Goal: Communication & Community: Answer question/provide support

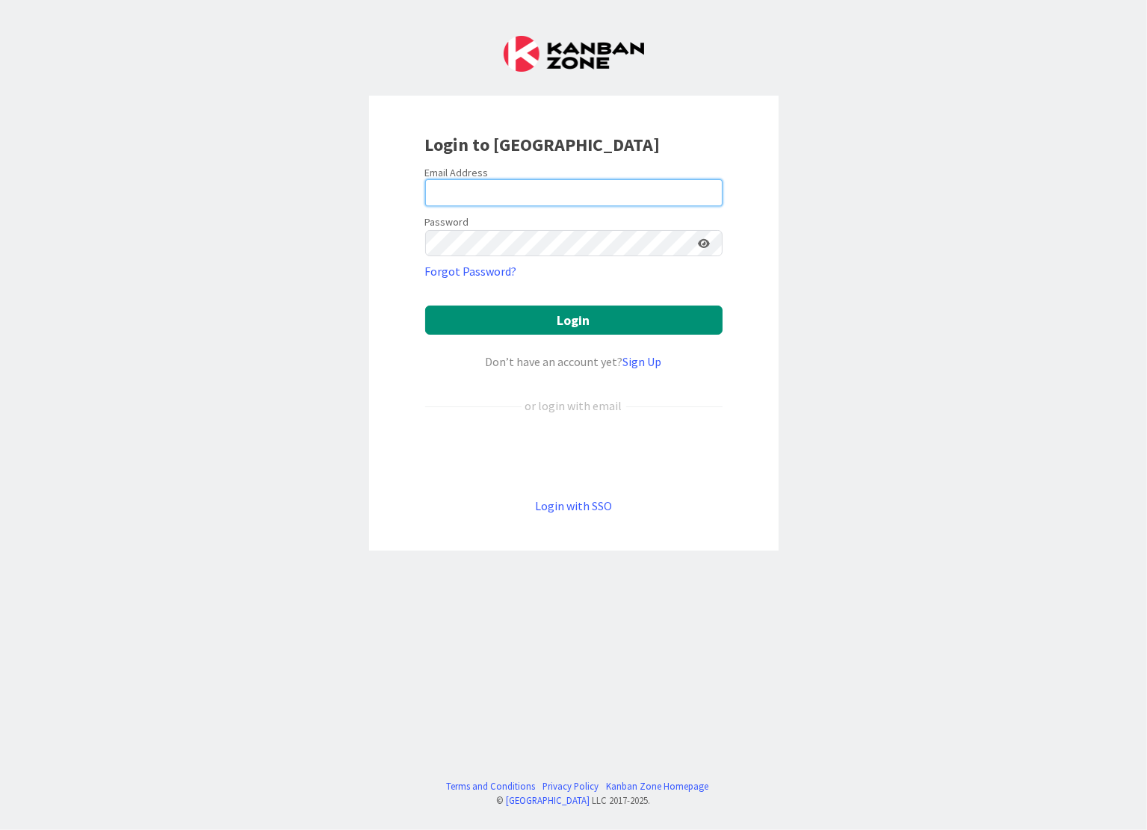
click at [460, 188] on input "email" at bounding box center [574, 192] width 298 height 27
type input "[PERSON_NAME][EMAIL_ADDRESS][DOMAIN_NAME]"
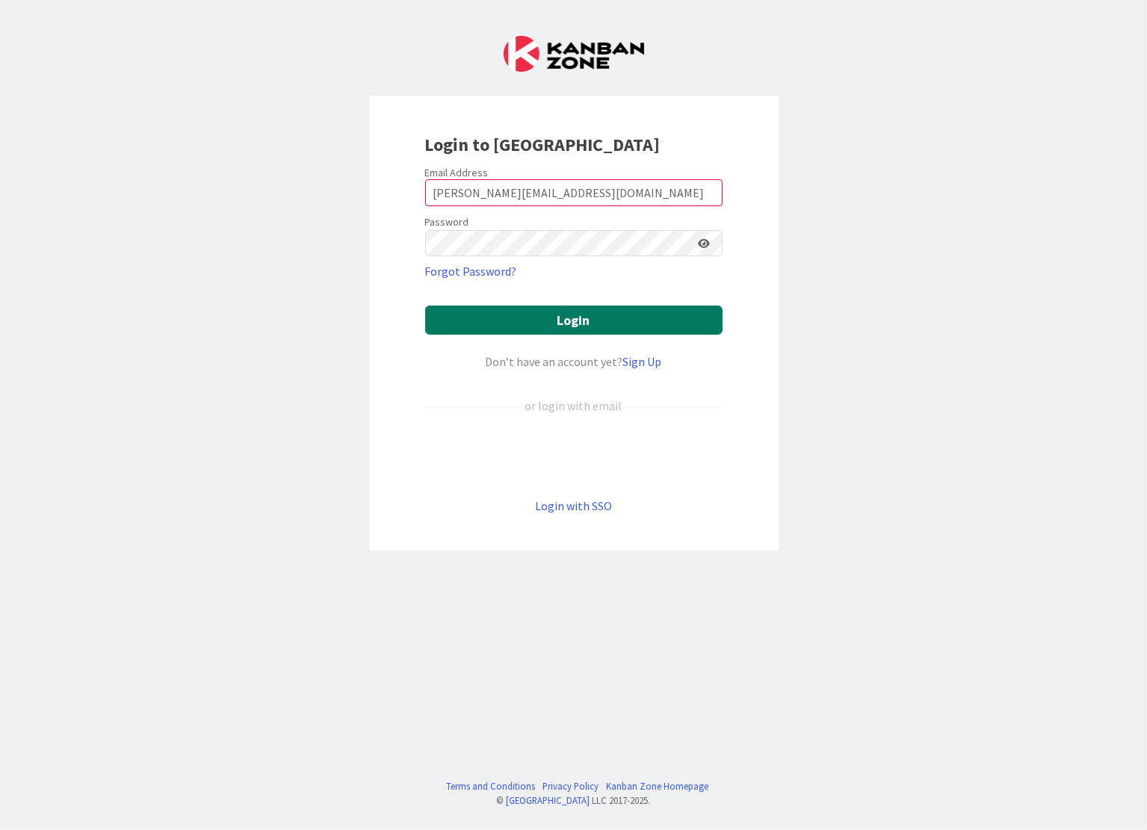
click at [536, 318] on button "Login" at bounding box center [574, 320] width 298 height 29
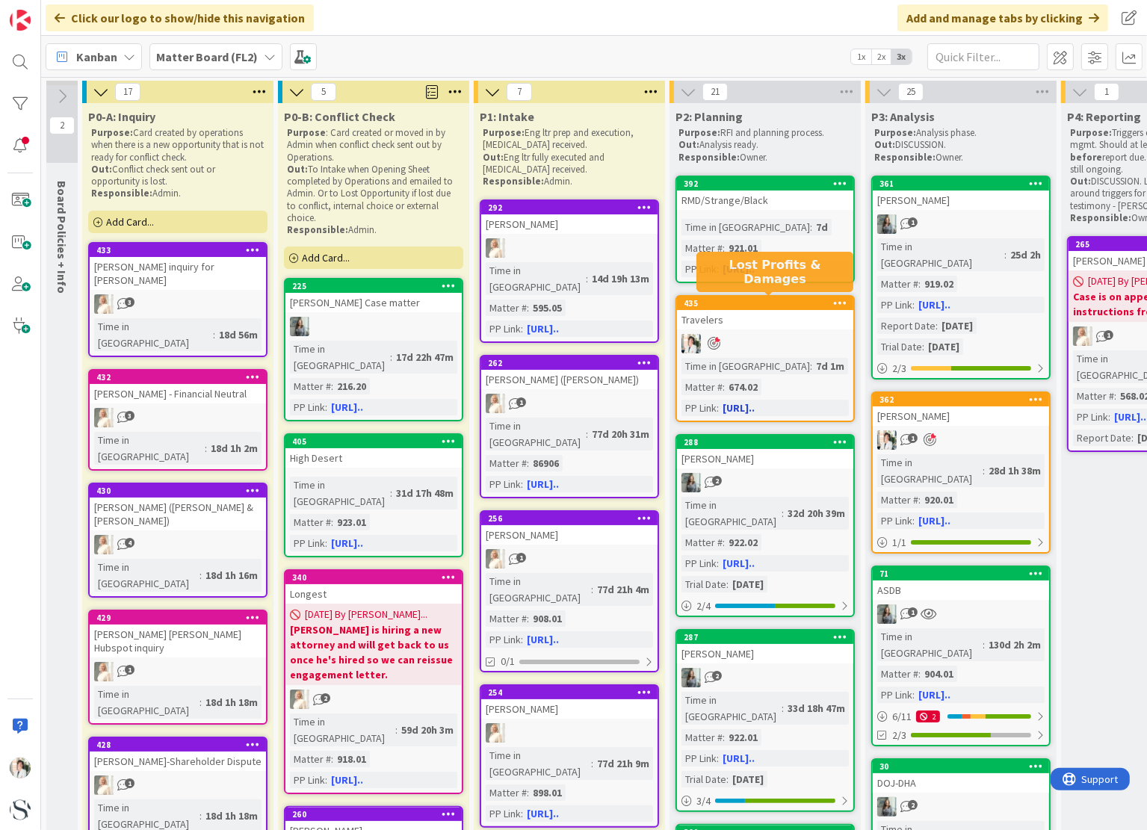
click at [777, 306] on div "435" at bounding box center [769, 303] width 170 height 10
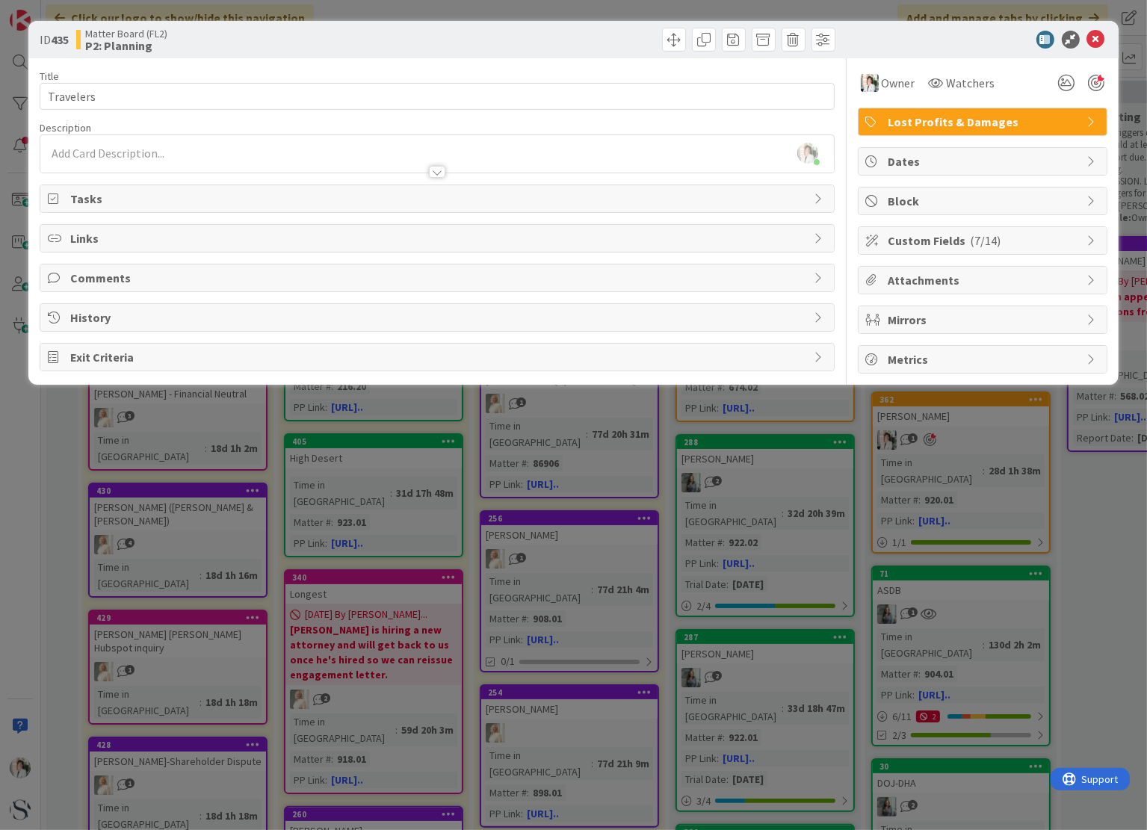
click at [83, 313] on span "History" at bounding box center [438, 318] width 736 height 18
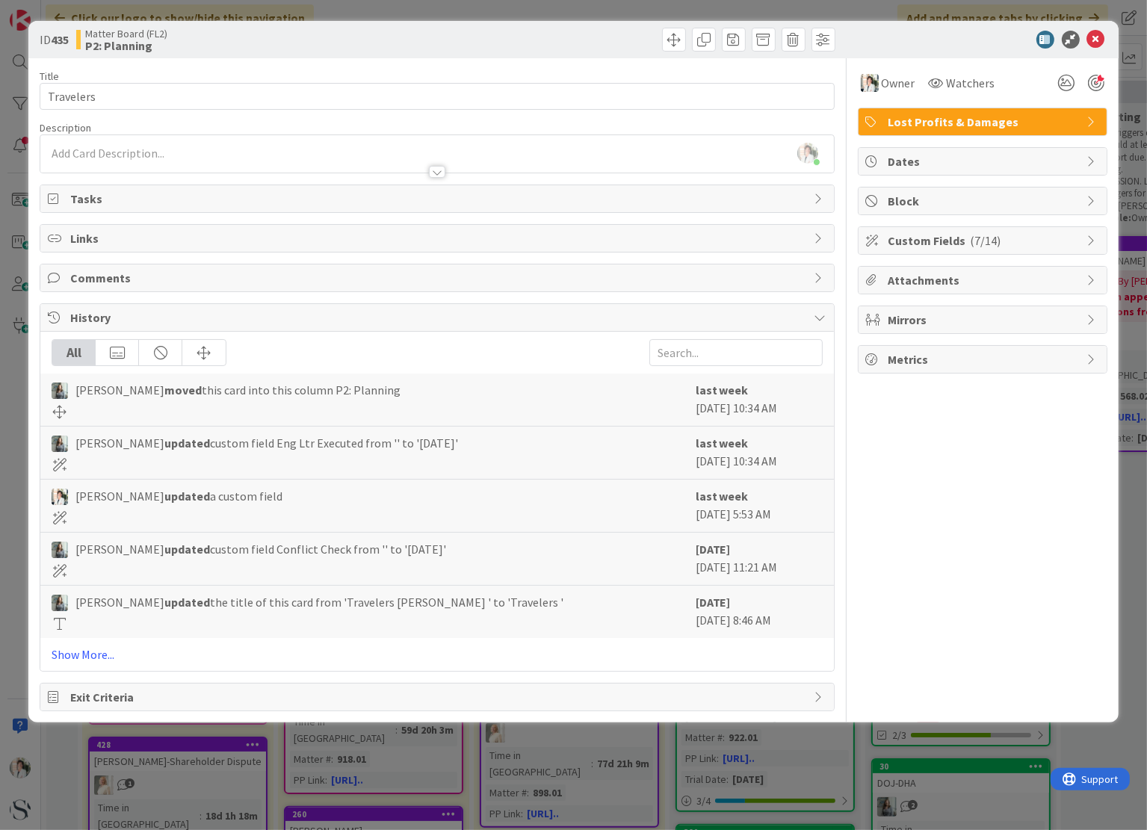
click at [931, 244] on span "Custom Fields ( 7/14 )" at bounding box center [984, 241] width 191 height 18
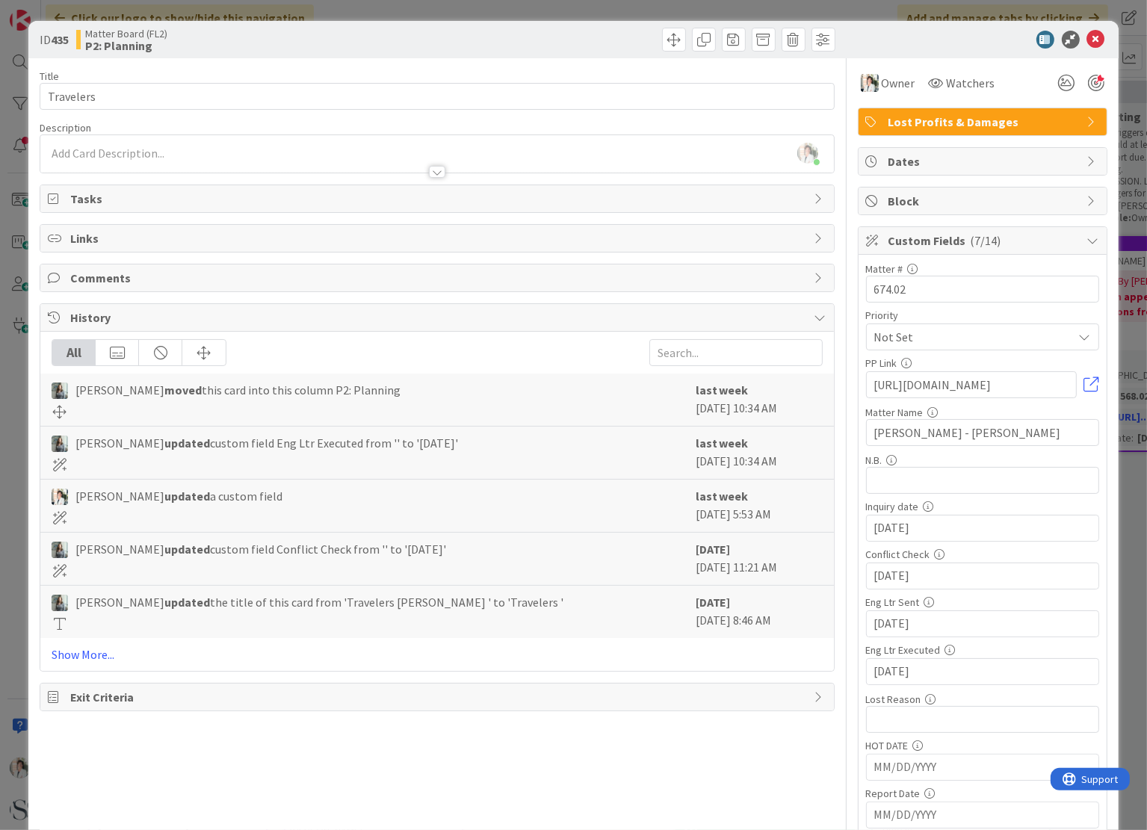
click at [105, 280] on span "Comments" at bounding box center [438, 278] width 736 height 18
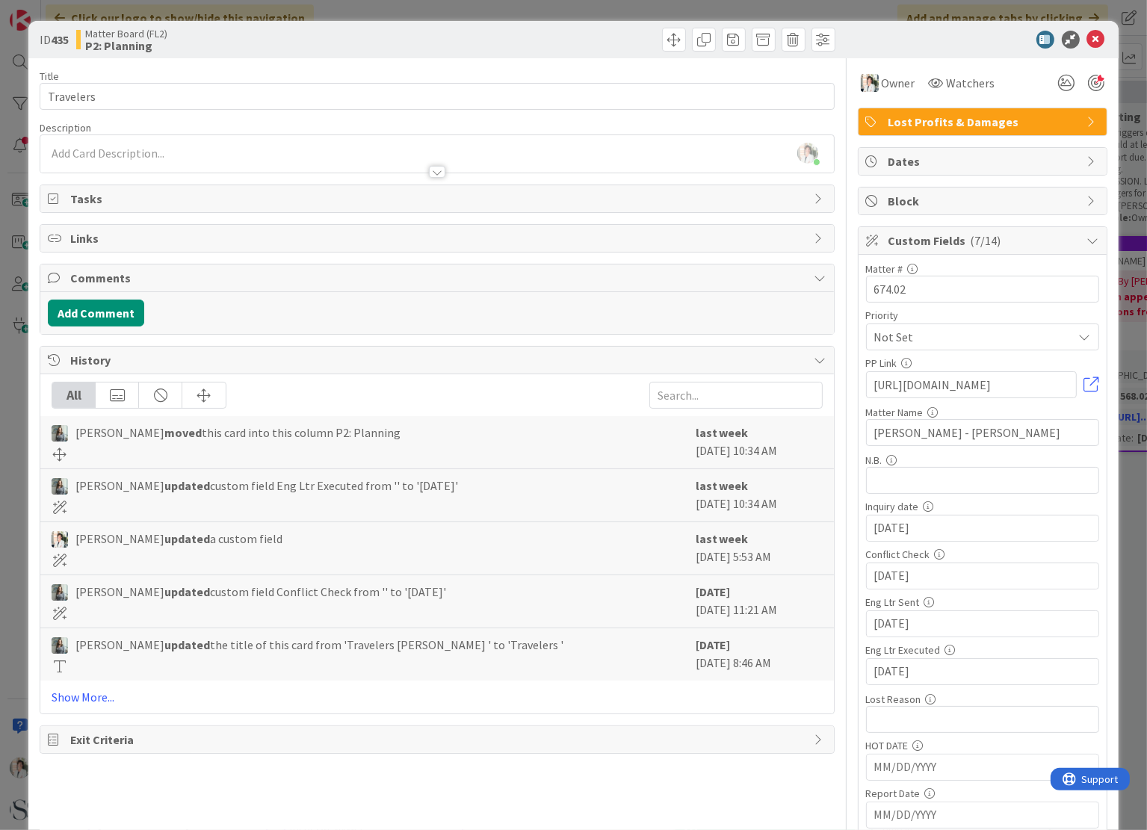
click at [93, 199] on span "Tasks" at bounding box center [438, 199] width 736 height 18
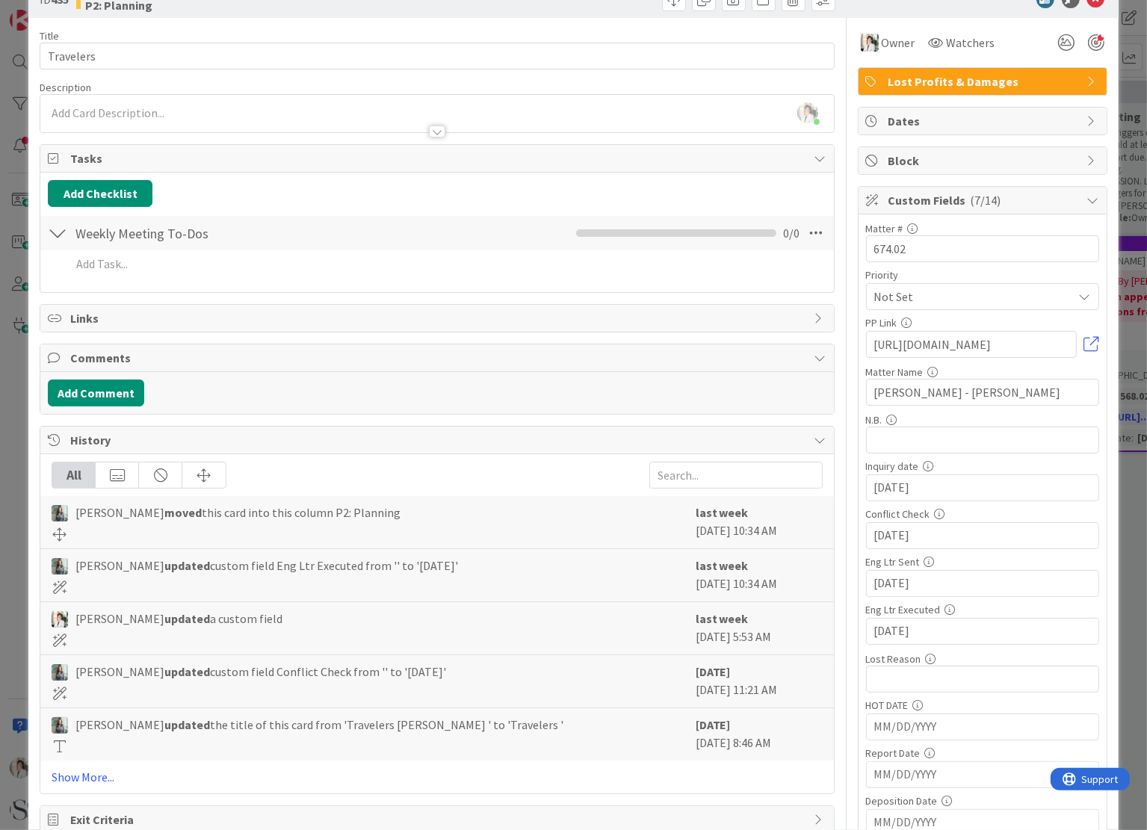
scroll to position [75, 0]
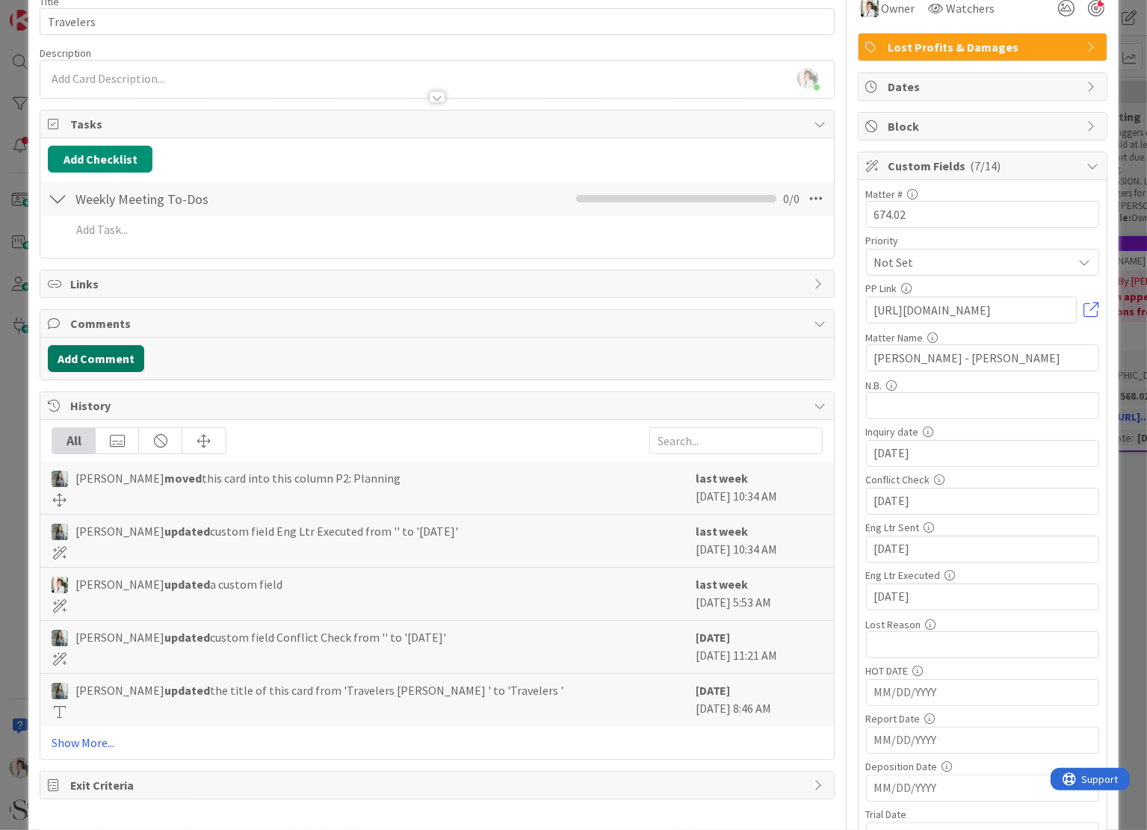
click at [103, 358] on button "Add Comment" at bounding box center [96, 358] width 96 height 27
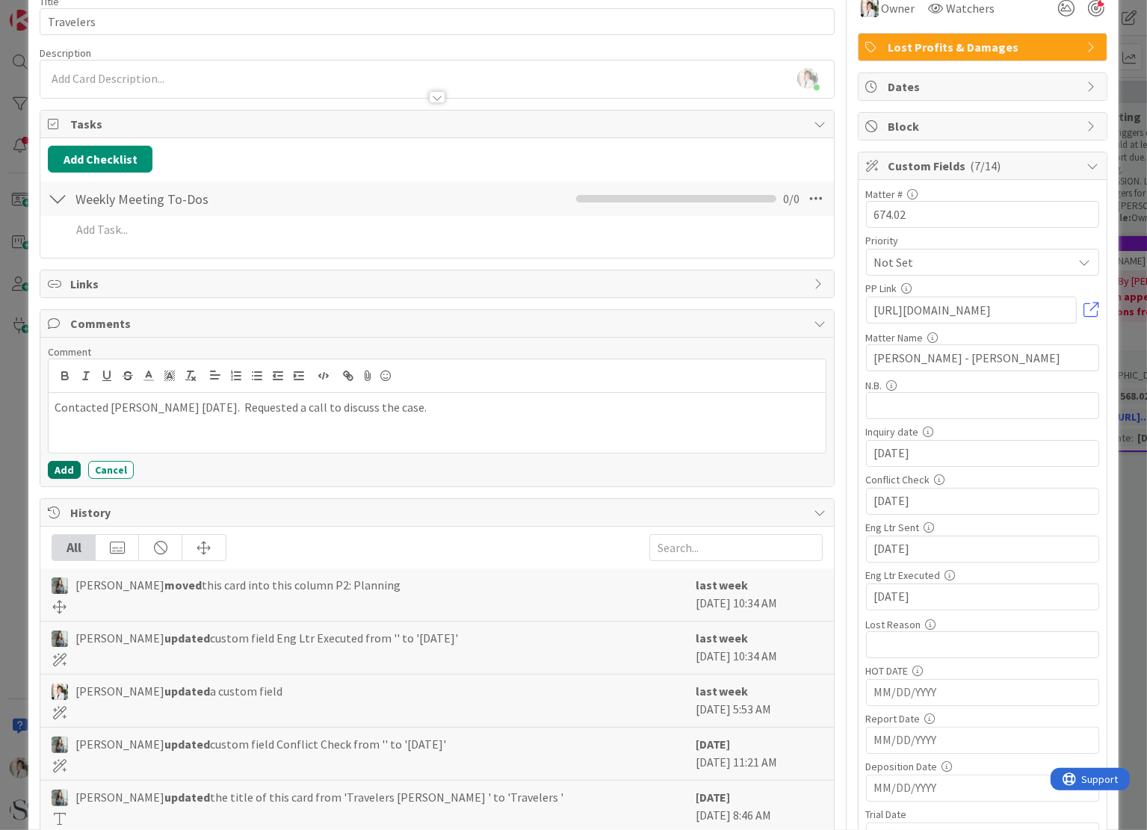
click at [67, 469] on button "Add" at bounding box center [64, 470] width 33 height 18
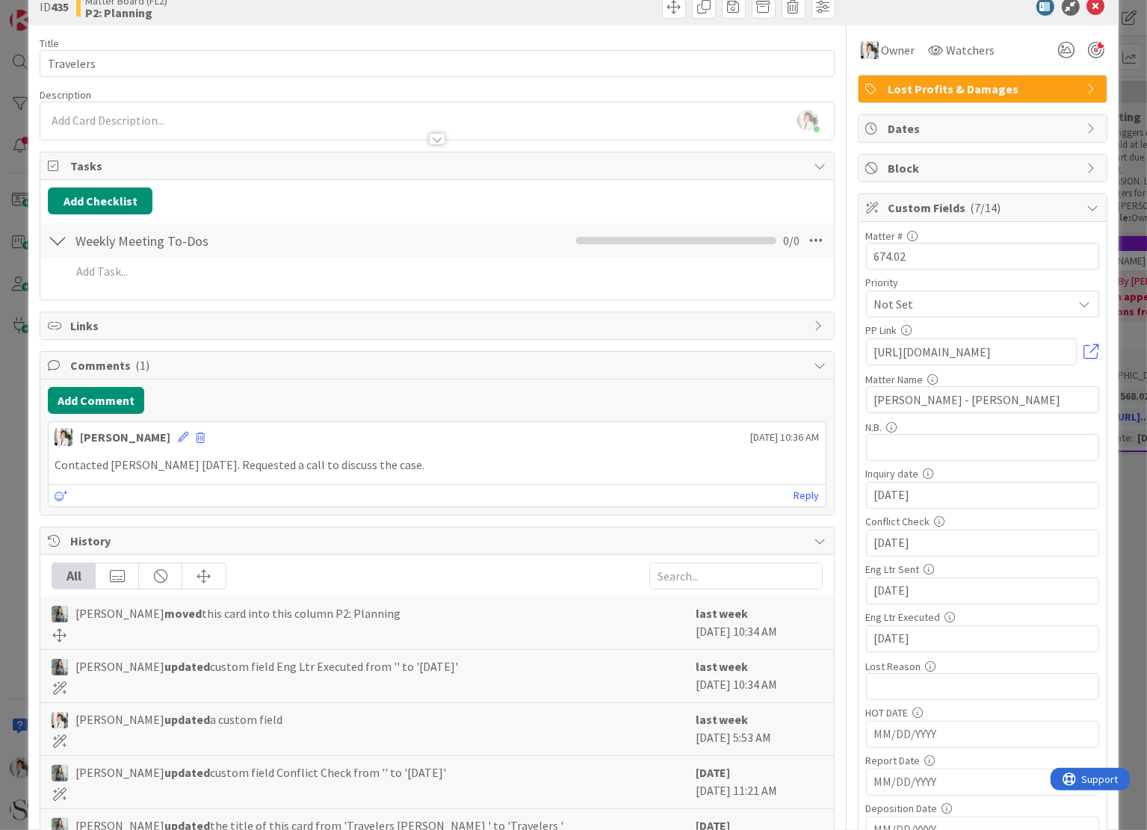
scroll to position [0, 0]
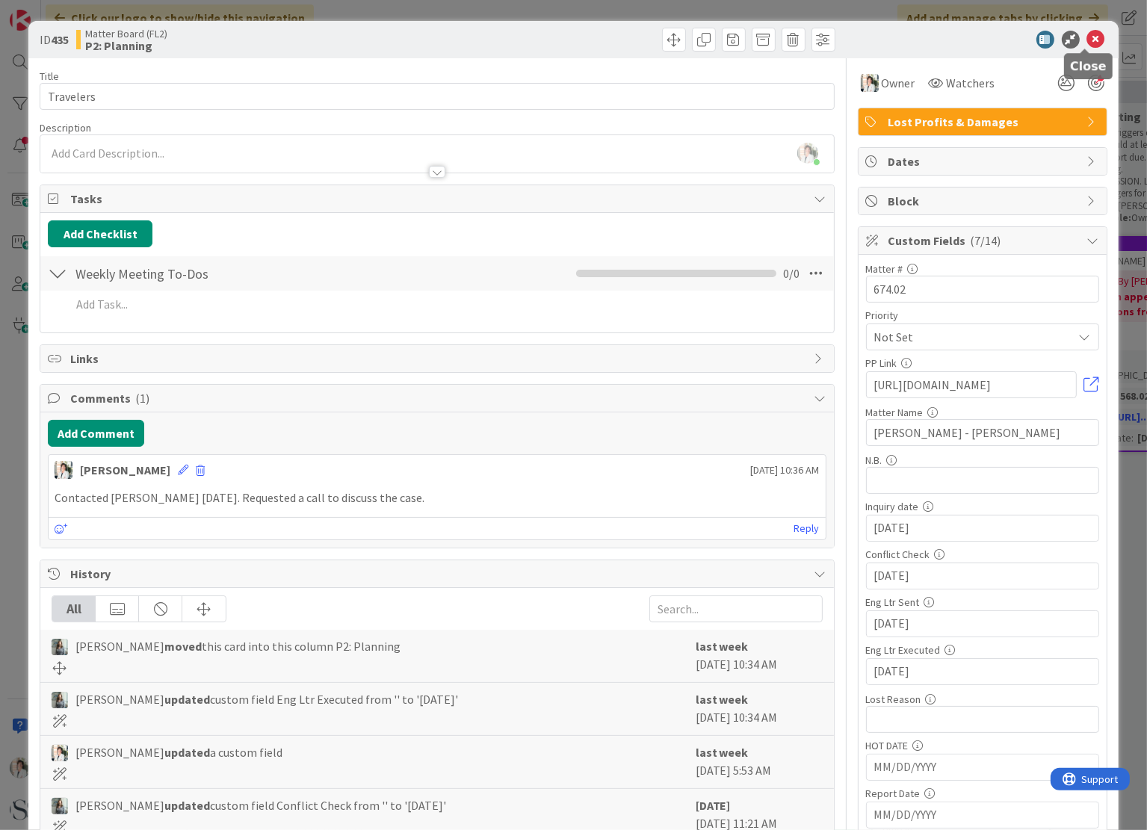
click at [1088, 36] on icon at bounding box center [1097, 40] width 18 height 18
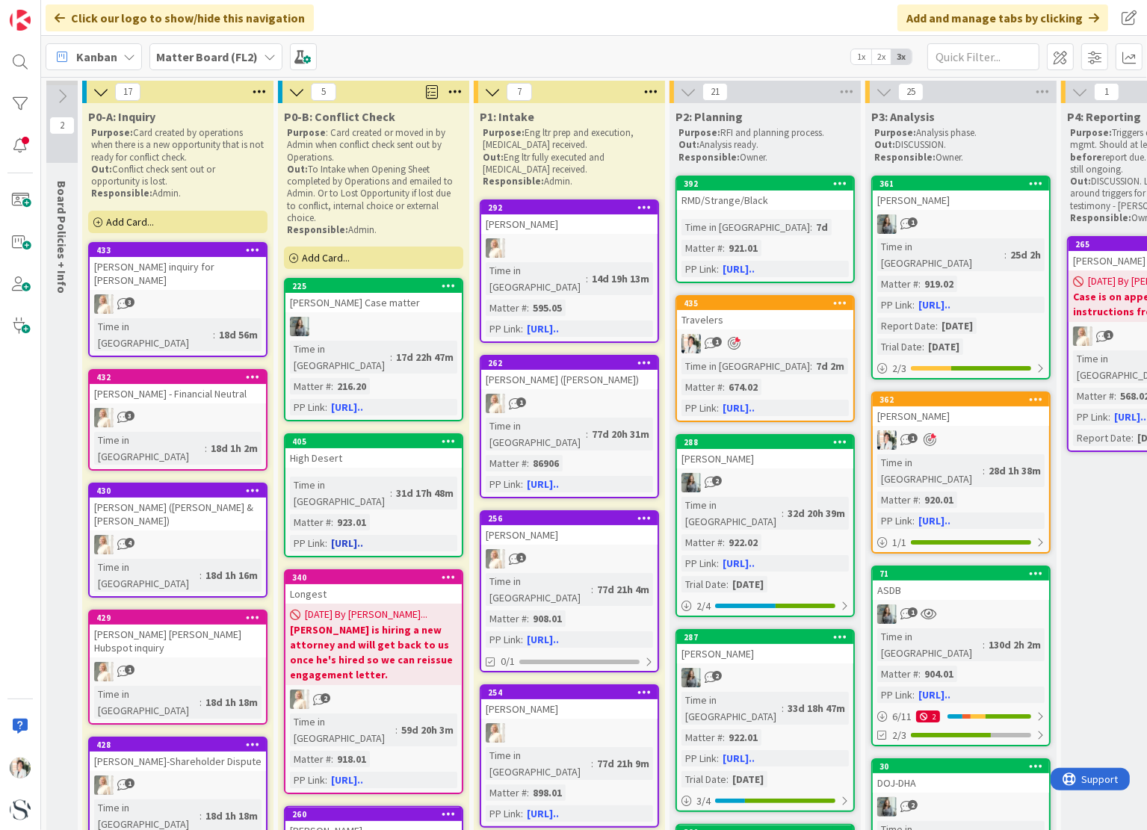
click at [366, 435] on div "405" at bounding box center [374, 441] width 176 height 13
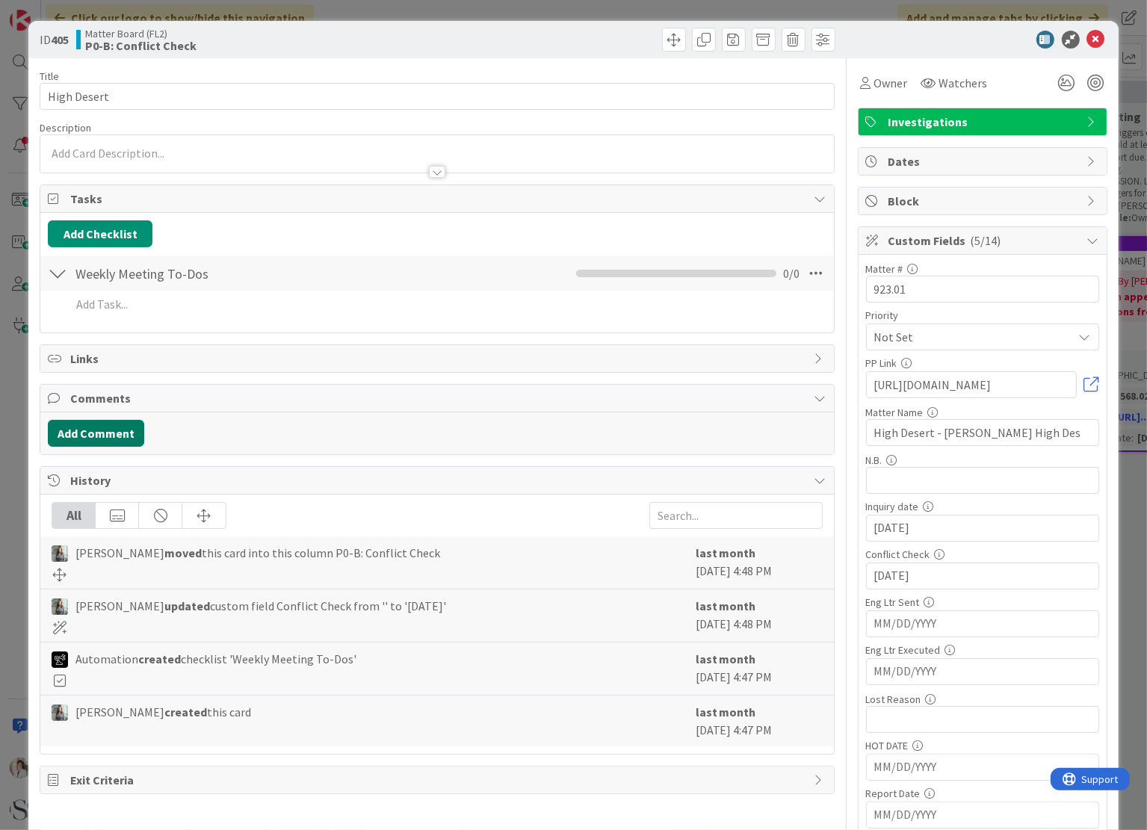
click at [114, 437] on button "Add Comment" at bounding box center [96, 433] width 96 height 27
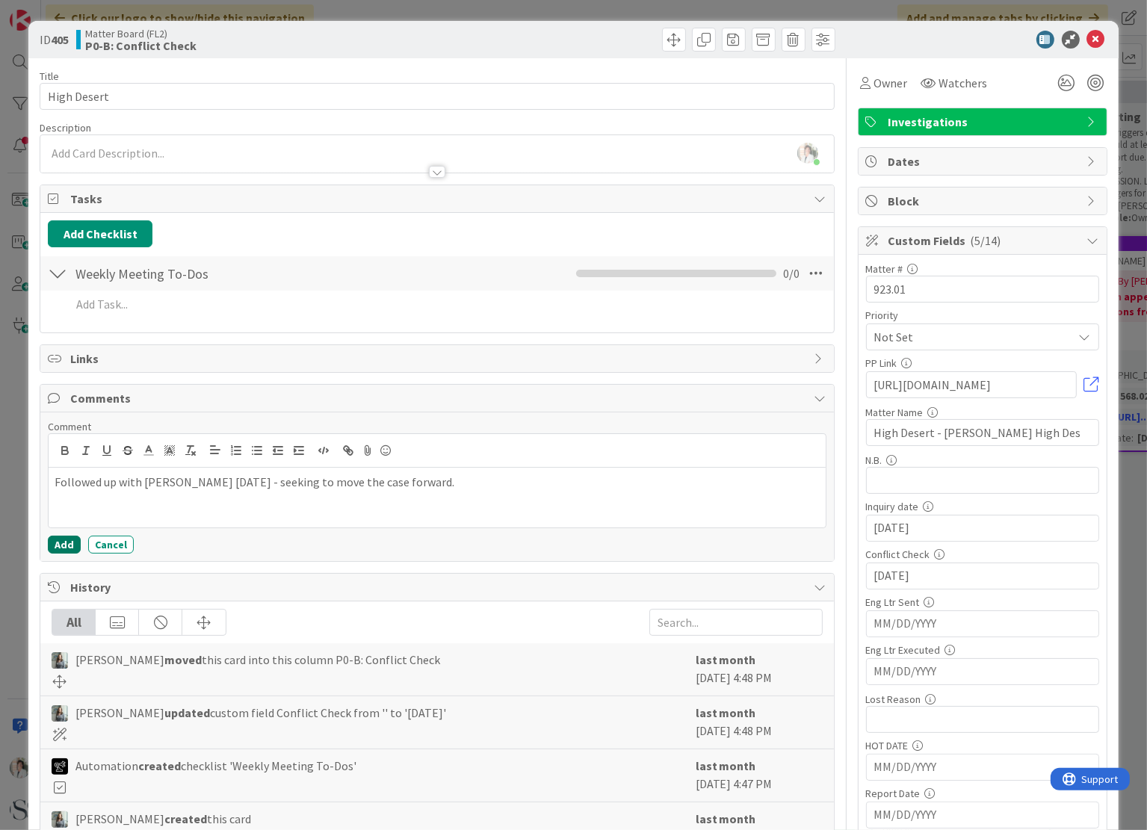
click at [54, 543] on button "Add" at bounding box center [64, 545] width 33 height 18
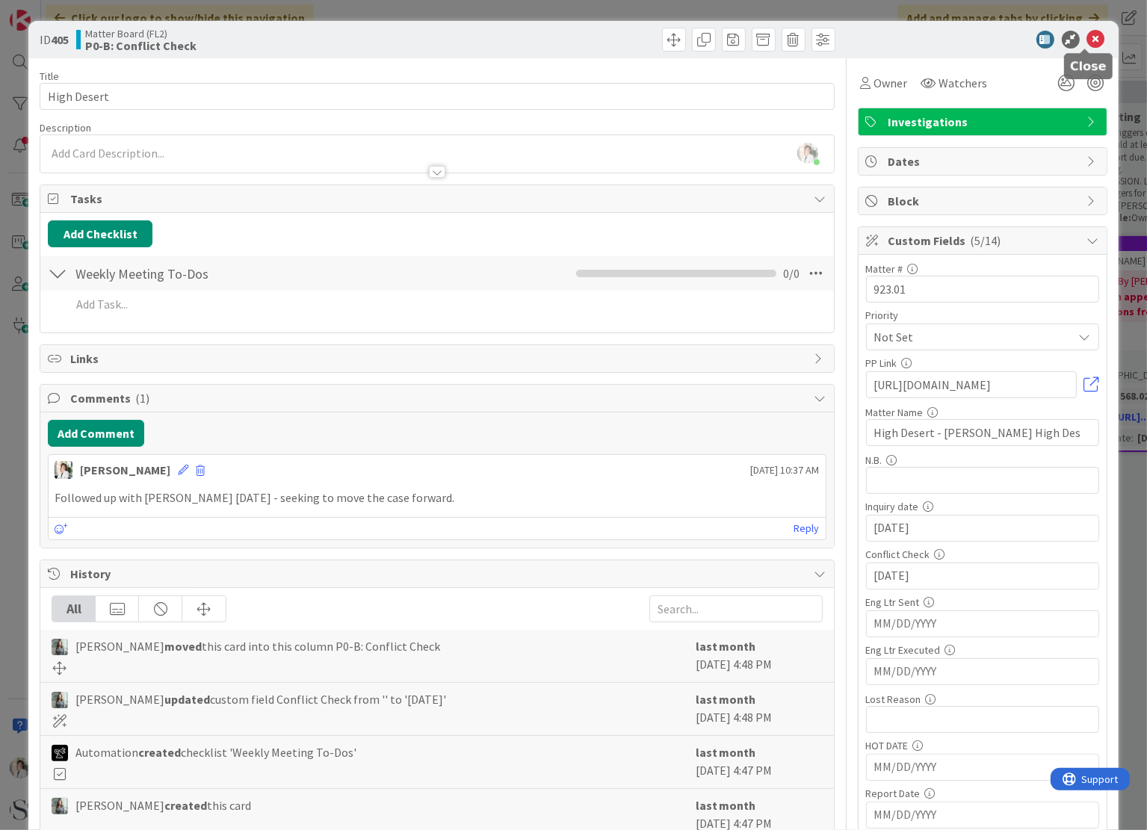
click at [1088, 34] on icon at bounding box center [1097, 40] width 18 height 18
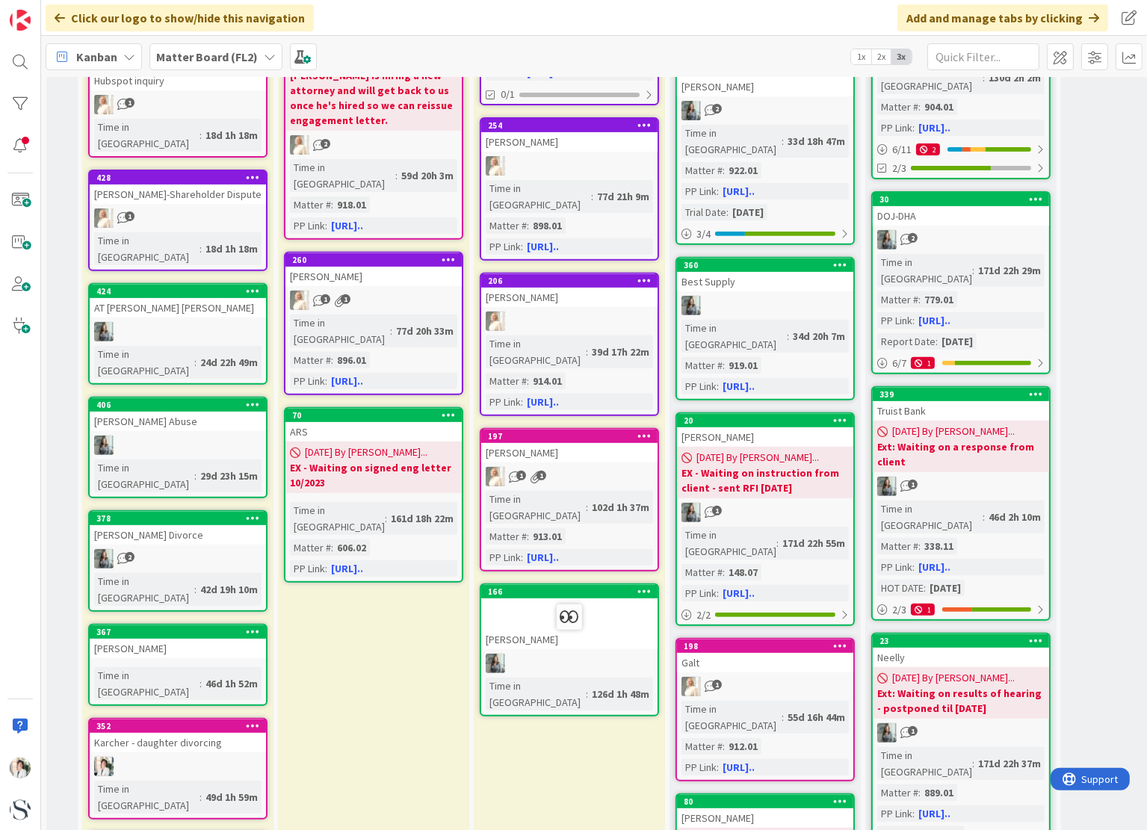
scroll to position [598, 0]
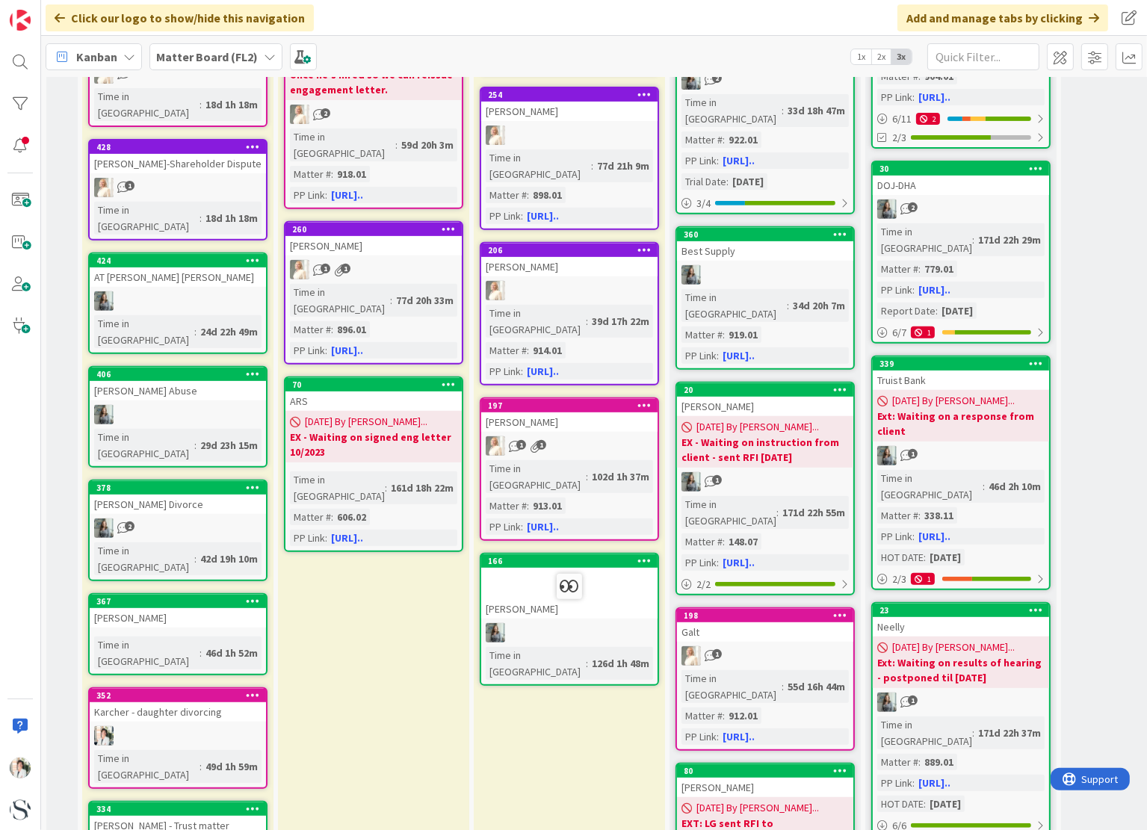
click at [171, 595] on div "367" at bounding box center [178, 601] width 176 height 13
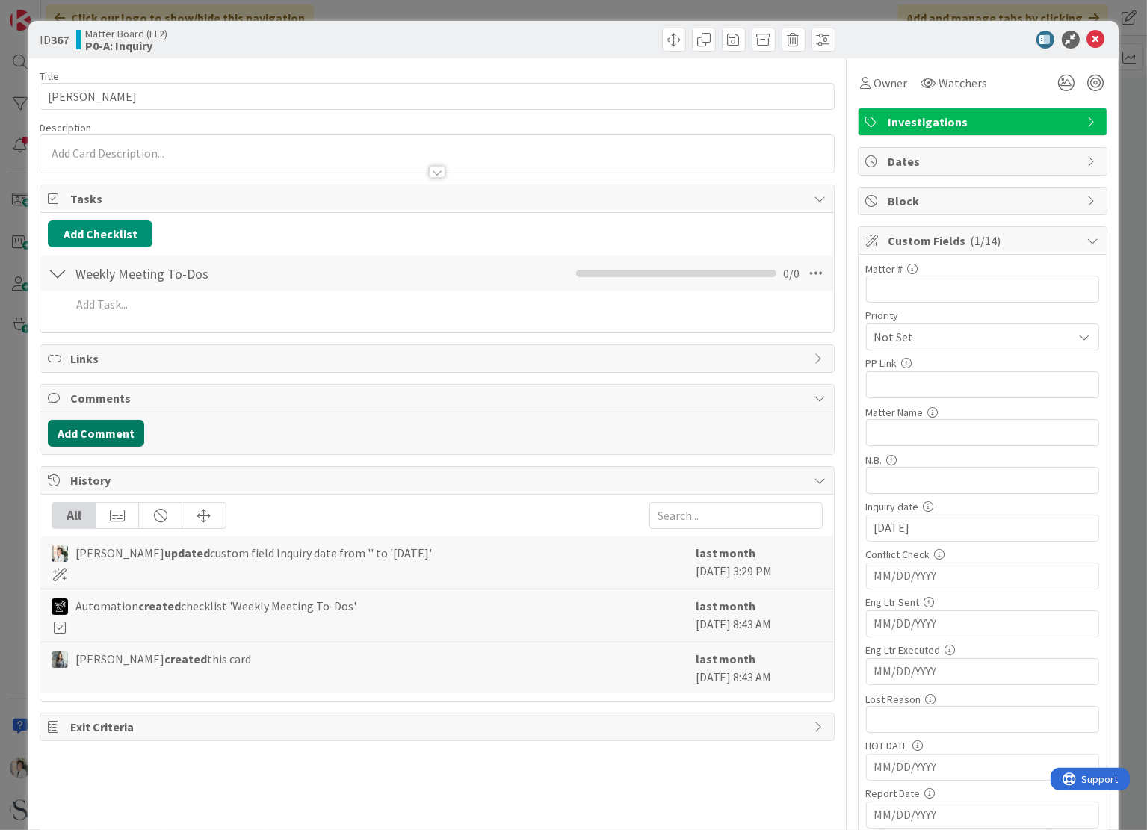
click at [108, 436] on button "Add Comment" at bounding box center [96, 433] width 96 height 27
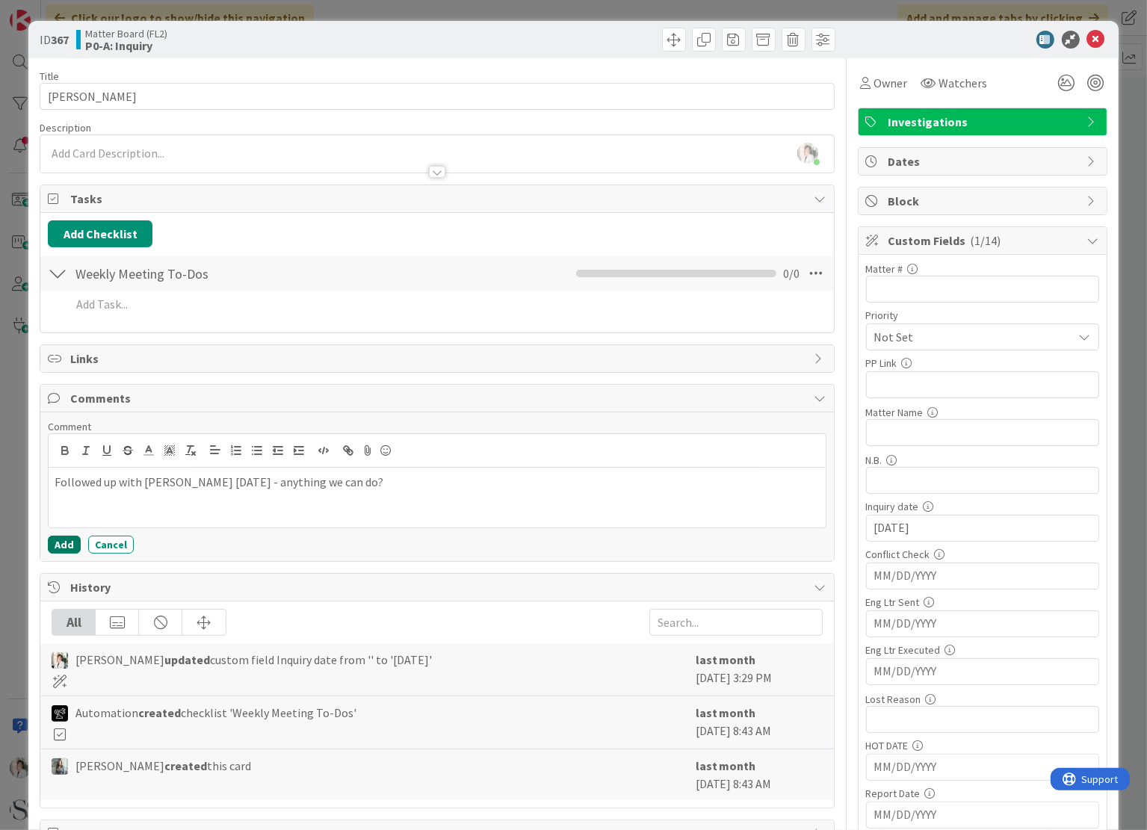
click at [64, 546] on button "Add" at bounding box center [64, 545] width 33 height 18
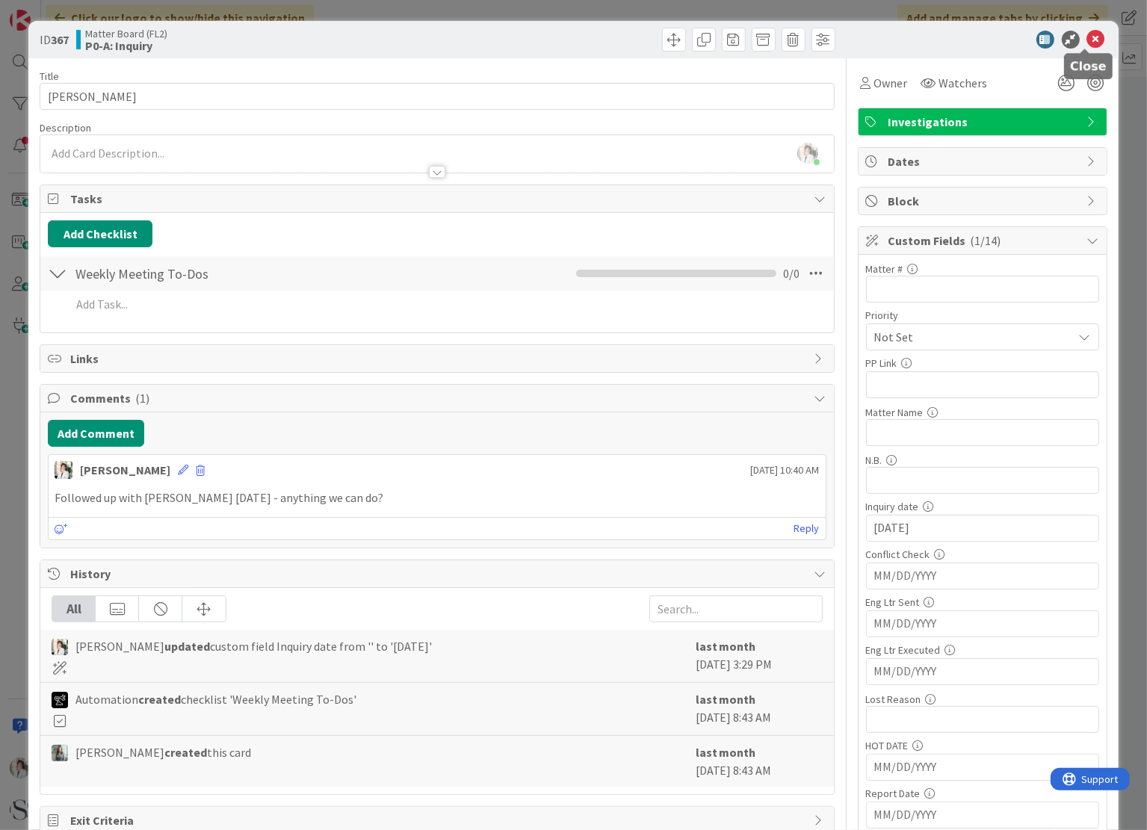
click at [1088, 38] on icon at bounding box center [1097, 40] width 18 height 18
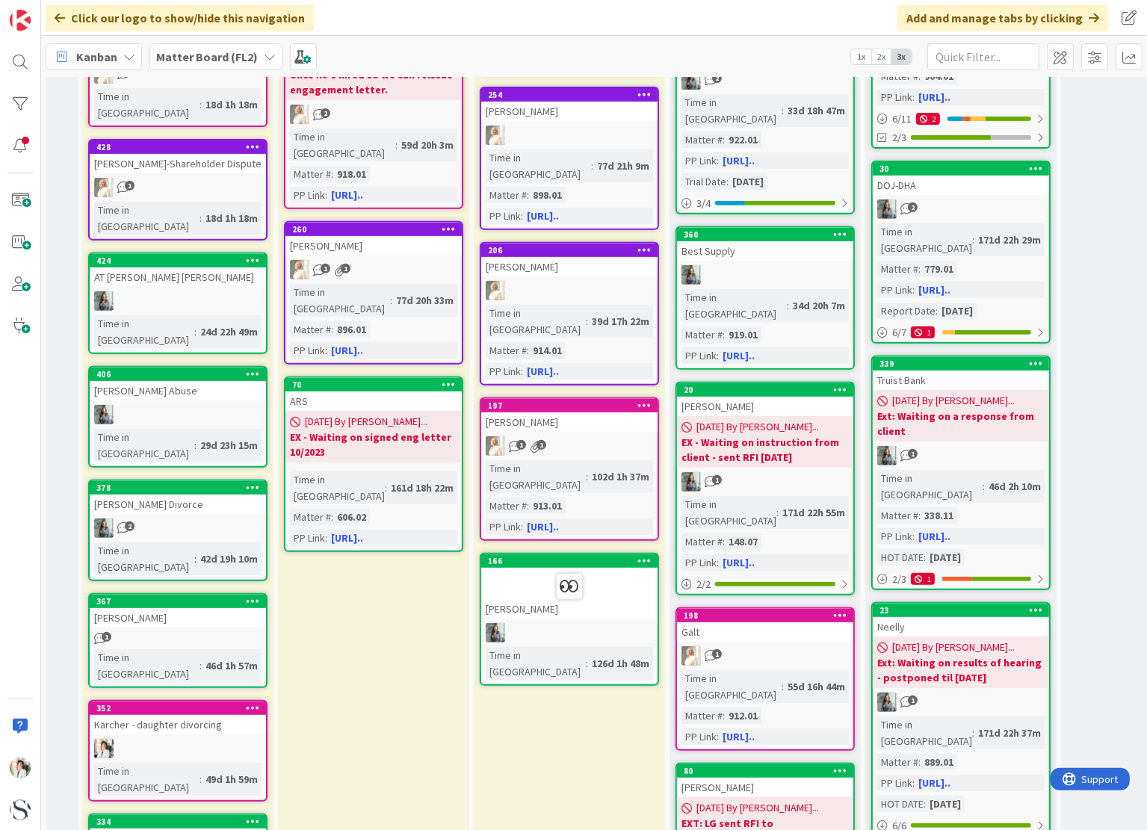
click at [138, 632] on div "1" at bounding box center [178, 638] width 176 height 13
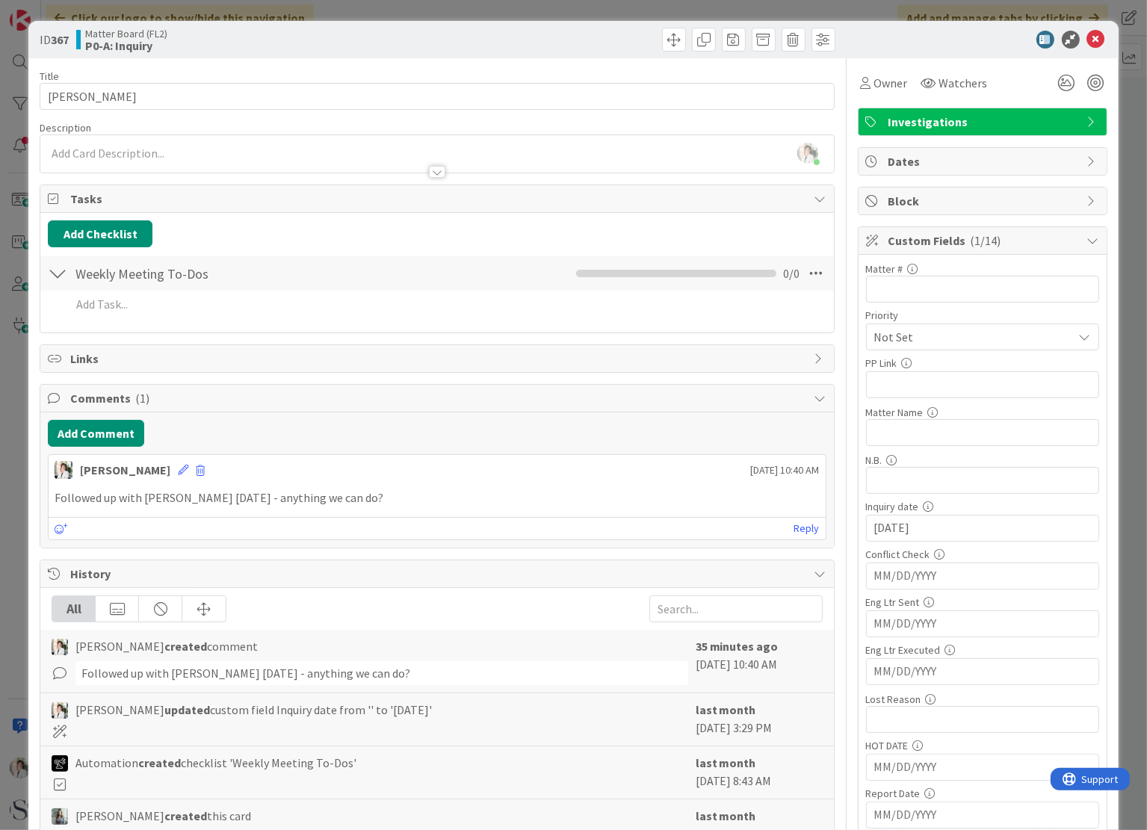
click at [314, 524] on div "Reply" at bounding box center [437, 528] width 777 height 22
click at [795, 527] on link "Reply" at bounding box center [807, 529] width 25 height 19
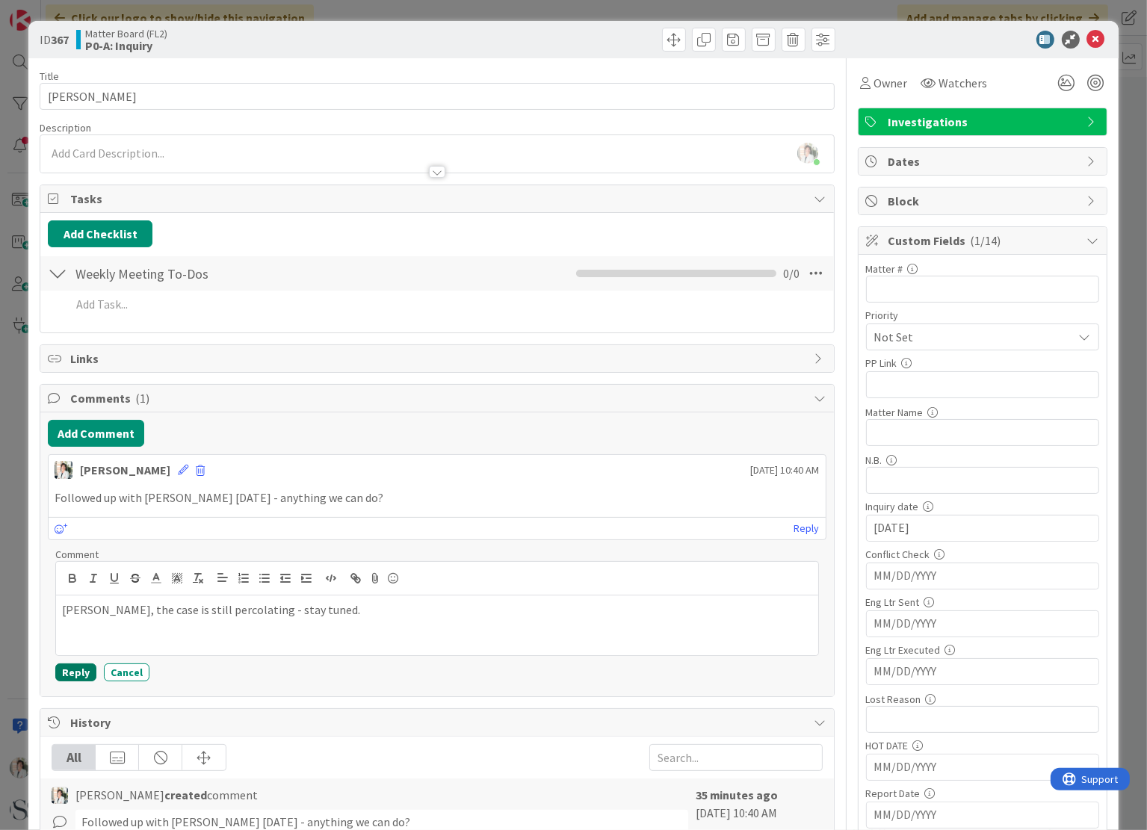
click at [81, 670] on button "Reply" at bounding box center [75, 673] width 41 height 18
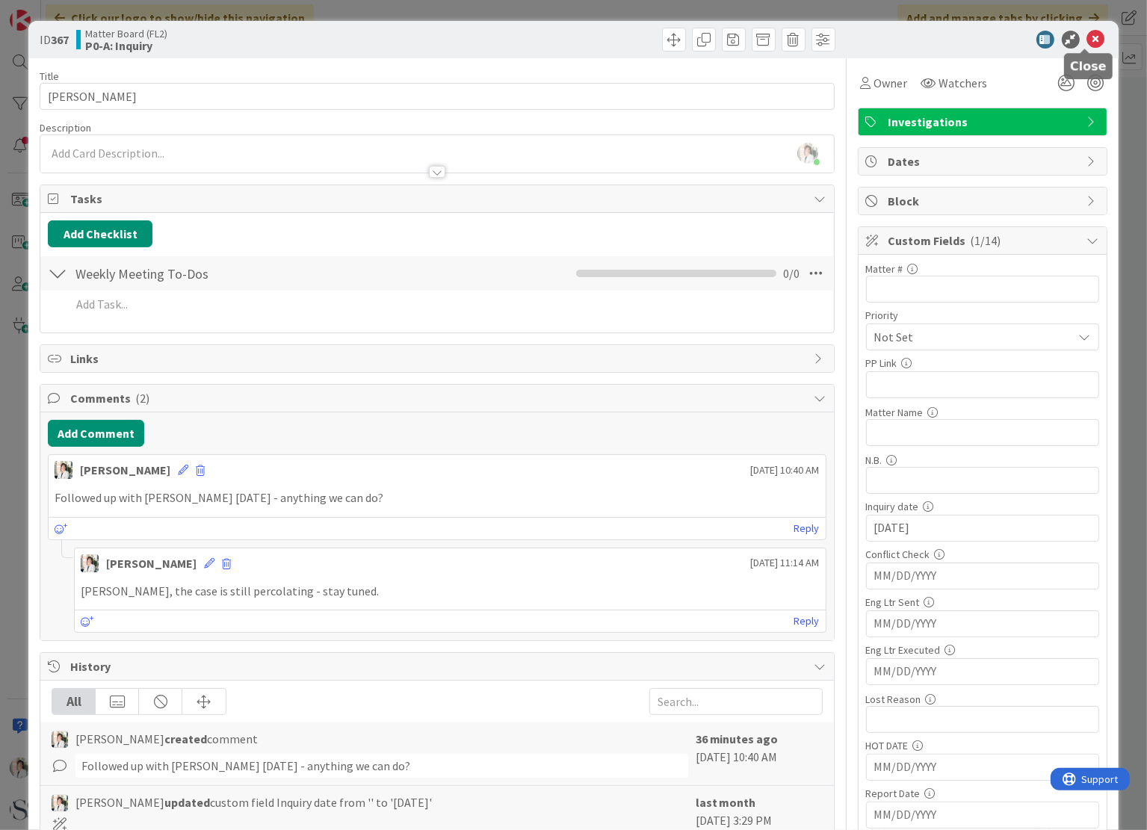
click at [1088, 37] on icon at bounding box center [1097, 40] width 18 height 18
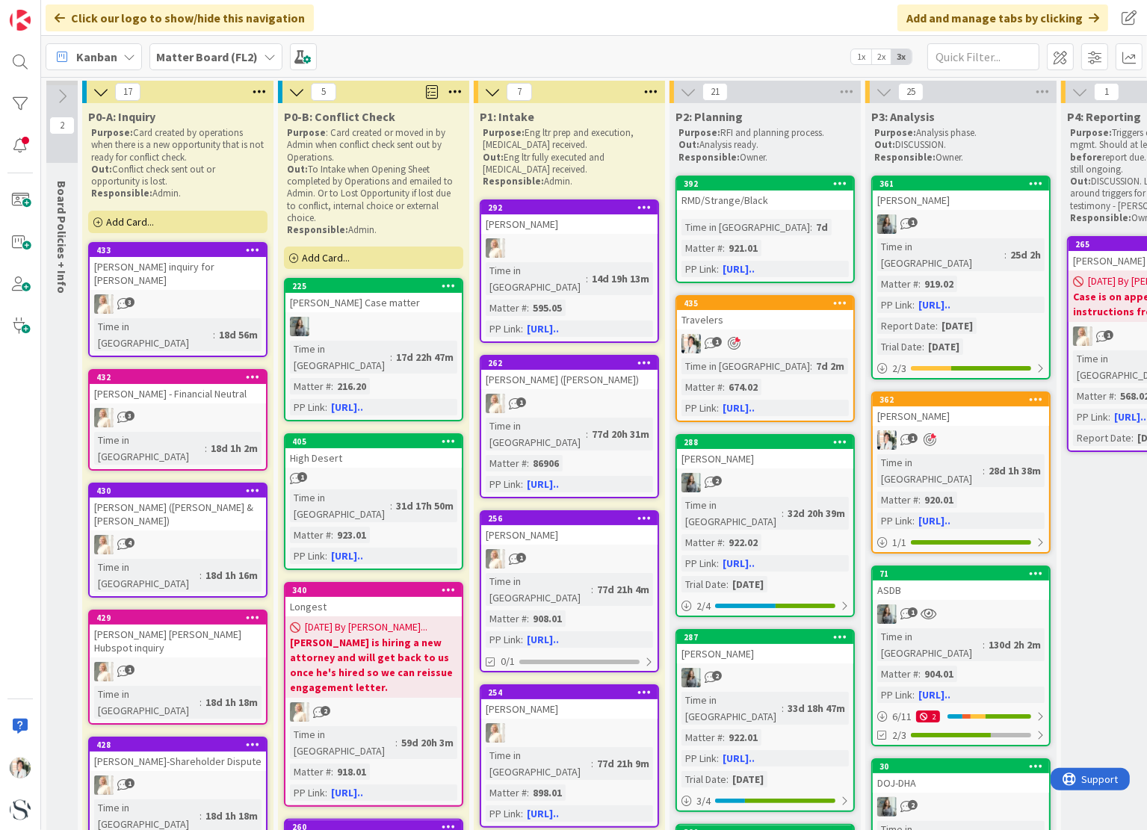
click at [99, 221] on icon at bounding box center [97, 222] width 9 height 9
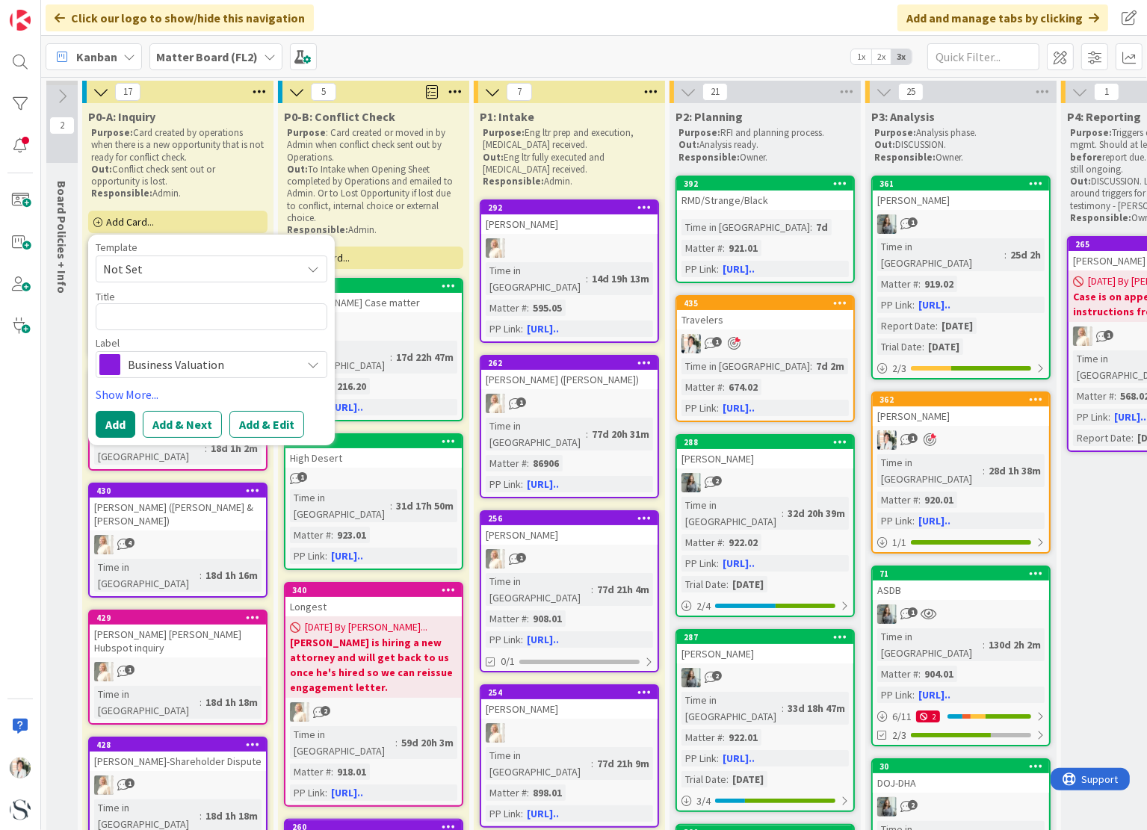
type textarea "x"
type textarea "G"
type textarea "x"
type textarea "GC"
type textarea "x"
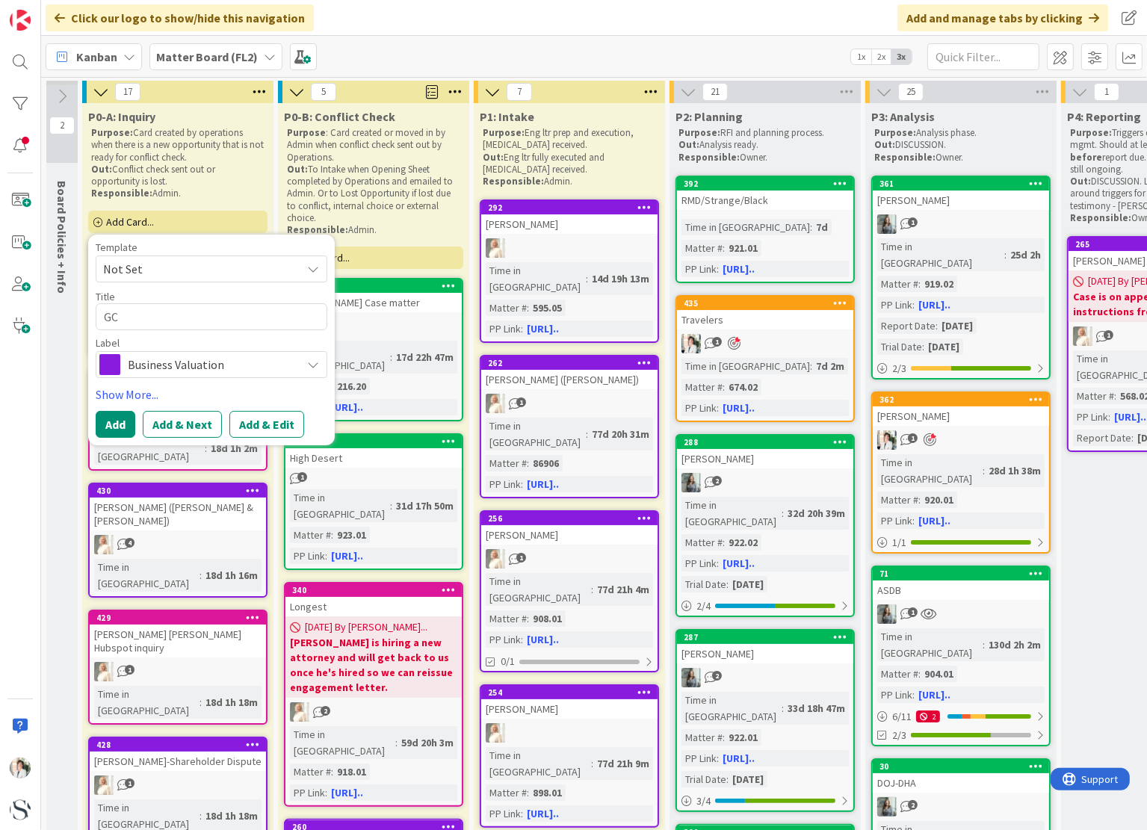
type textarea "GCP"
type textarea "x"
type textarea "GCP"
type textarea "x"
type textarea "GCP A"
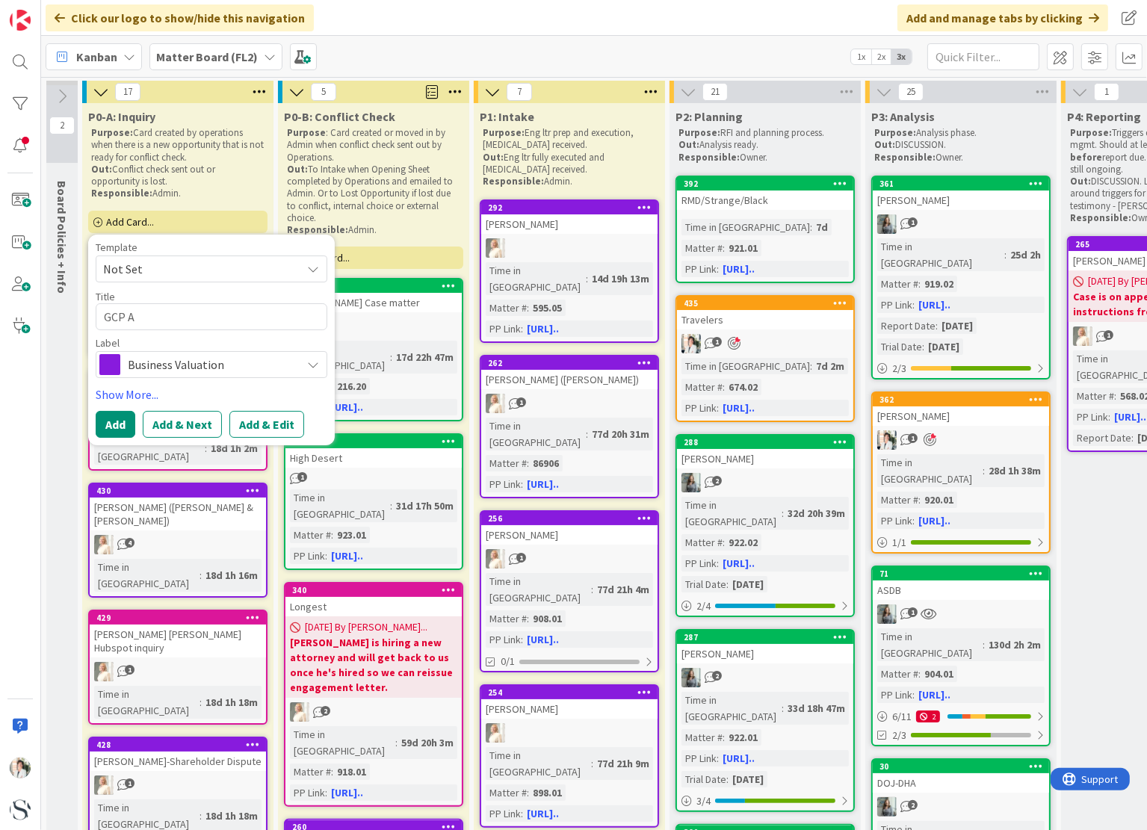
type textarea "x"
type textarea "GCP Ap"
type textarea "x"
type textarea "GCP App"
type textarea "x"
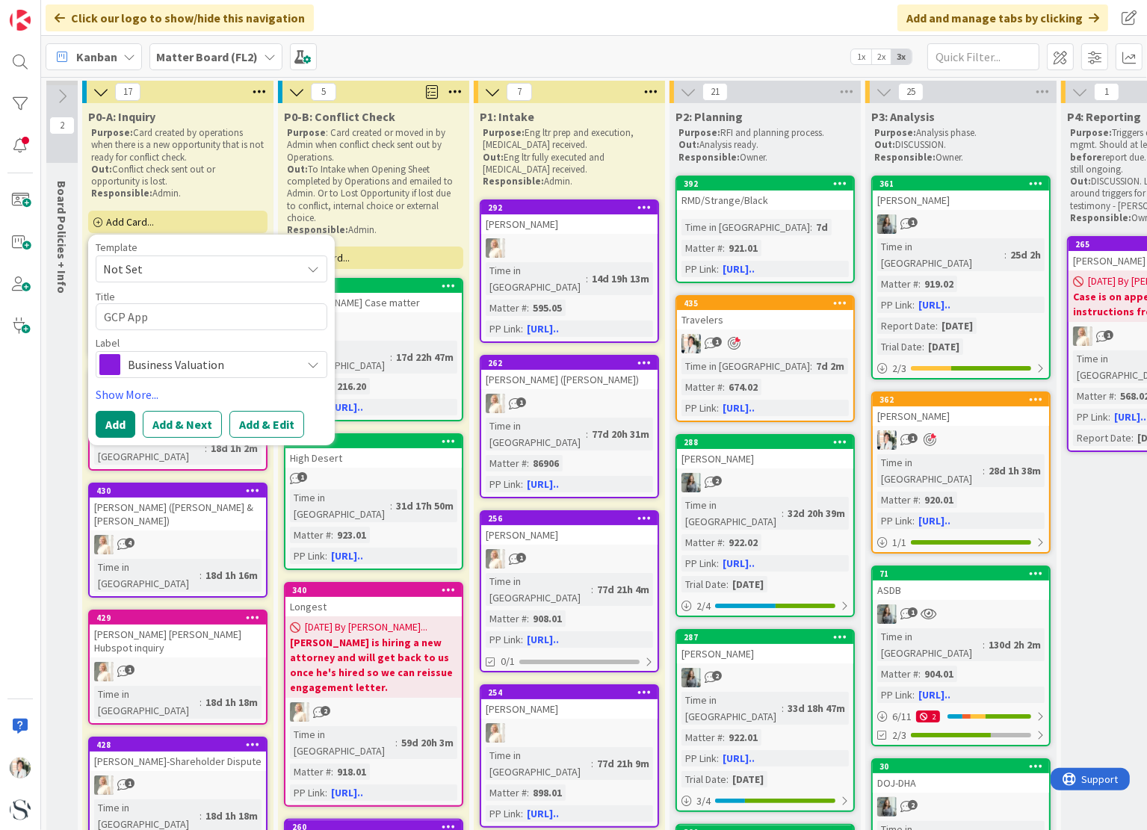
type textarea "GCP Appl"
type textarea "x"
type textarea "GCP Appli"
type textarea "x"
type textarea "GCP Applie"
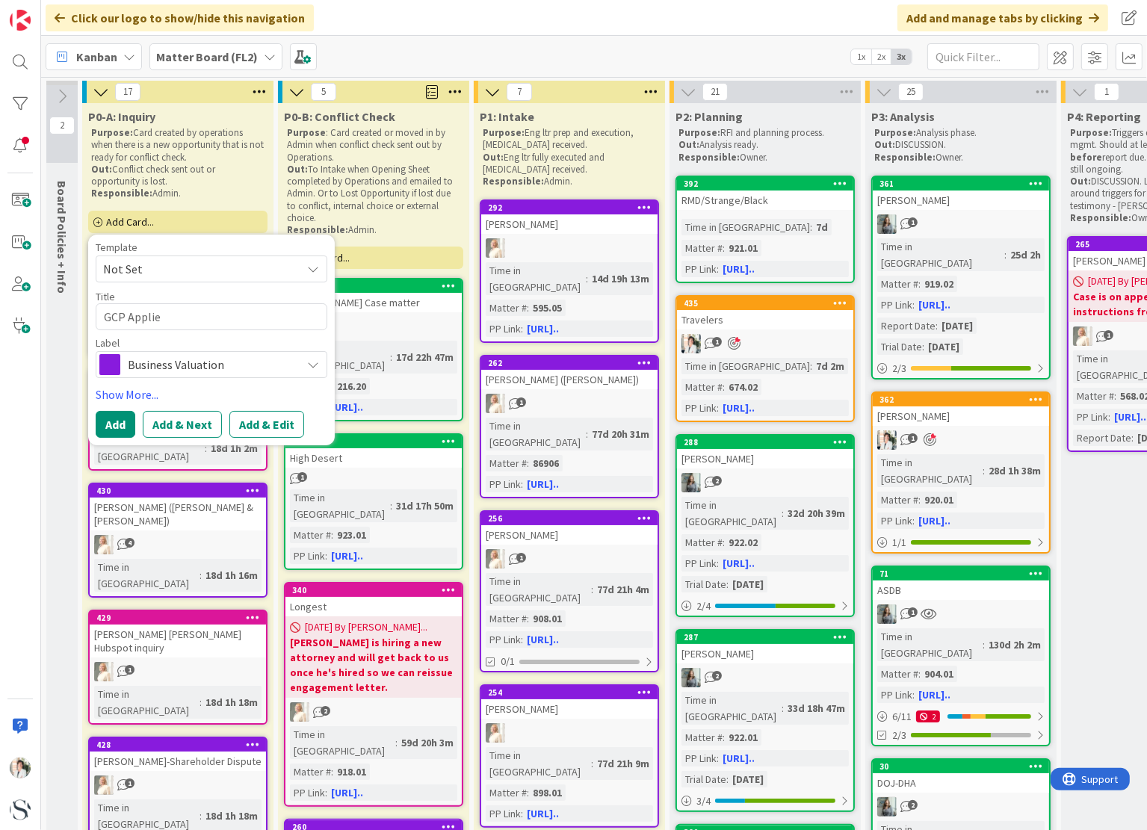
type textarea "x"
type textarea "GCP Applied"
type textarea "x"
type textarea "GCP Applied"
type textarea "x"
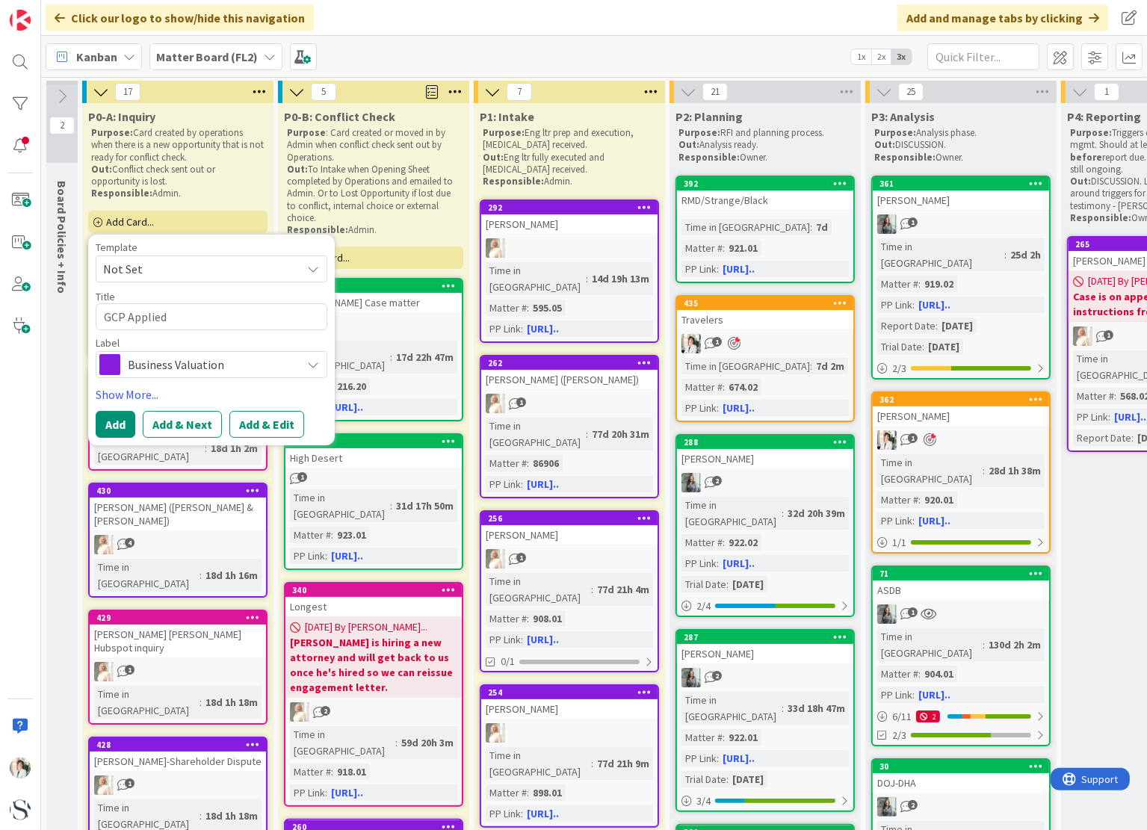
type textarea "GCP Applied T"
type textarea "x"
type textarea "GCP Applied Te"
type textarea "x"
type textarea "GCP Applied Tec"
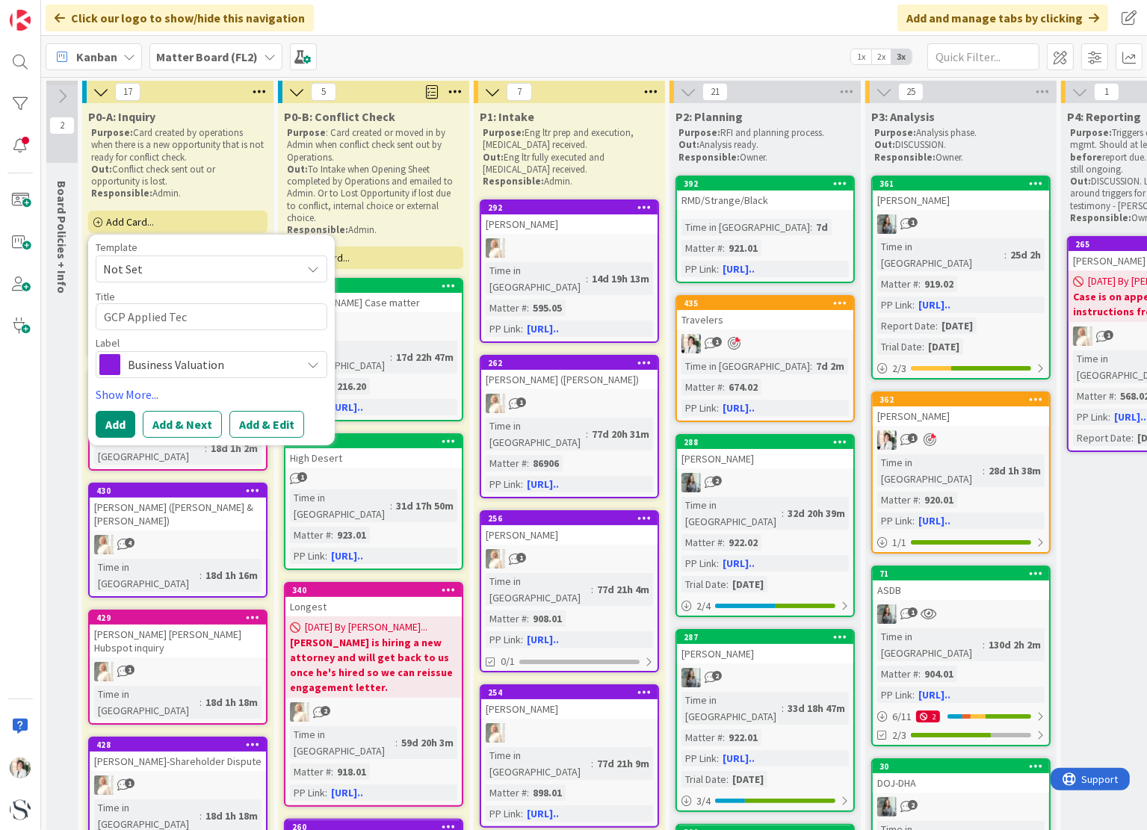
type textarea "x"
type textarea "GCP Applied Tech"
type textarea "x"
type textarea "GCP Applied Techn"
type textarea "x"
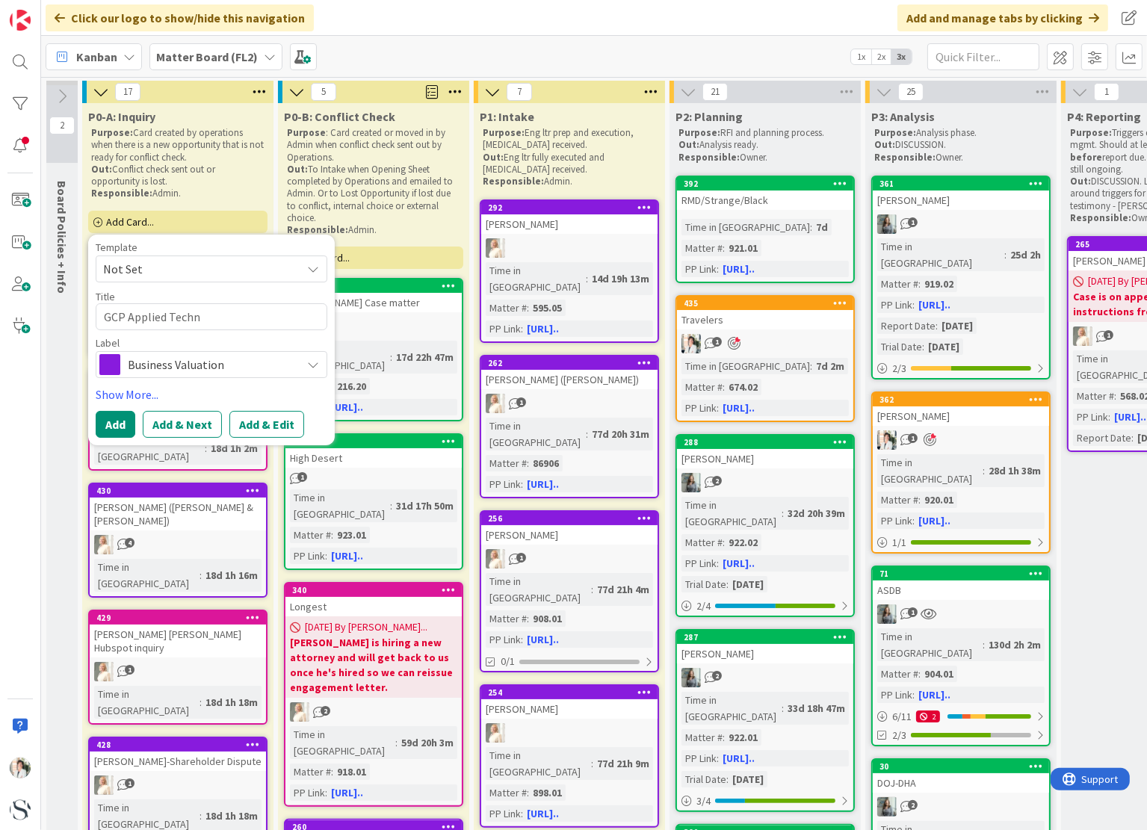
type textarea "GCP Applied Techno"
type textarea "x"
type textarea "GCP Applied Technol"
type textarea "x"
type textarea "GCP Applied Technolo"
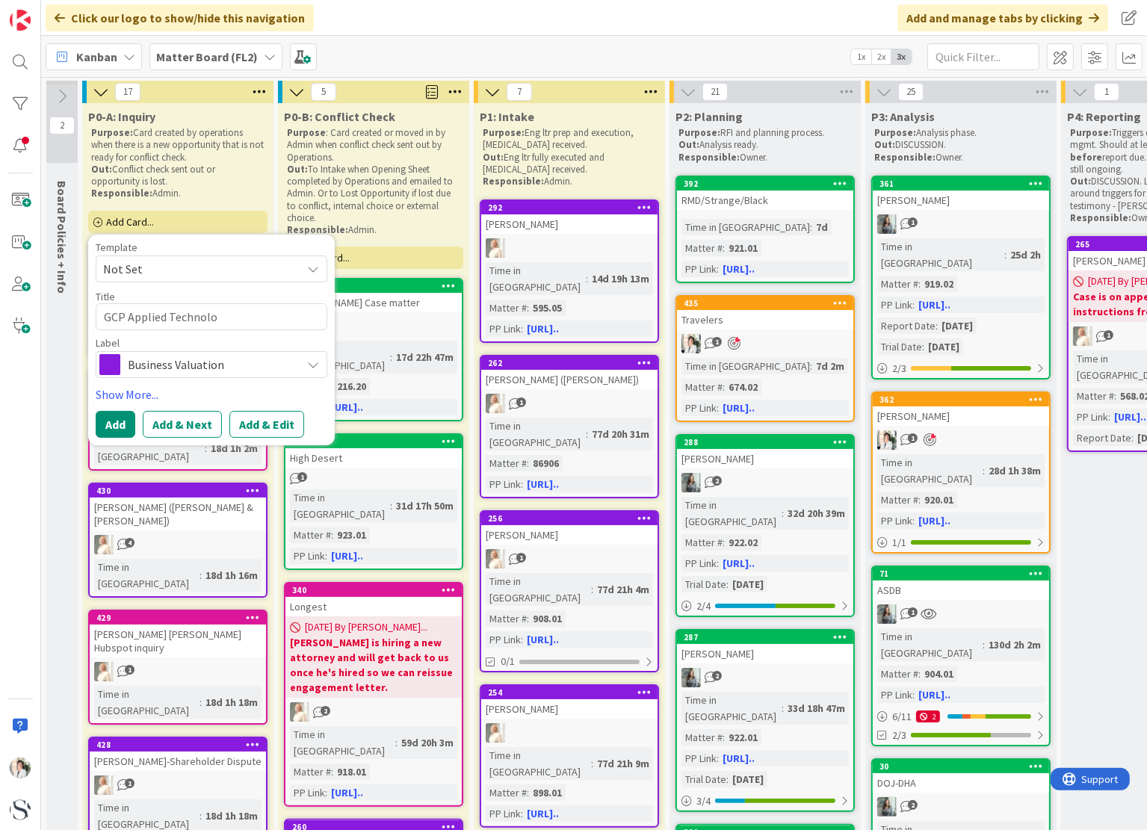
type textarea "x"
type textarea "GCP Applied Technolog"
type textarea "x"
type textarea "GCP Applied Technologi"
type textarea "x"
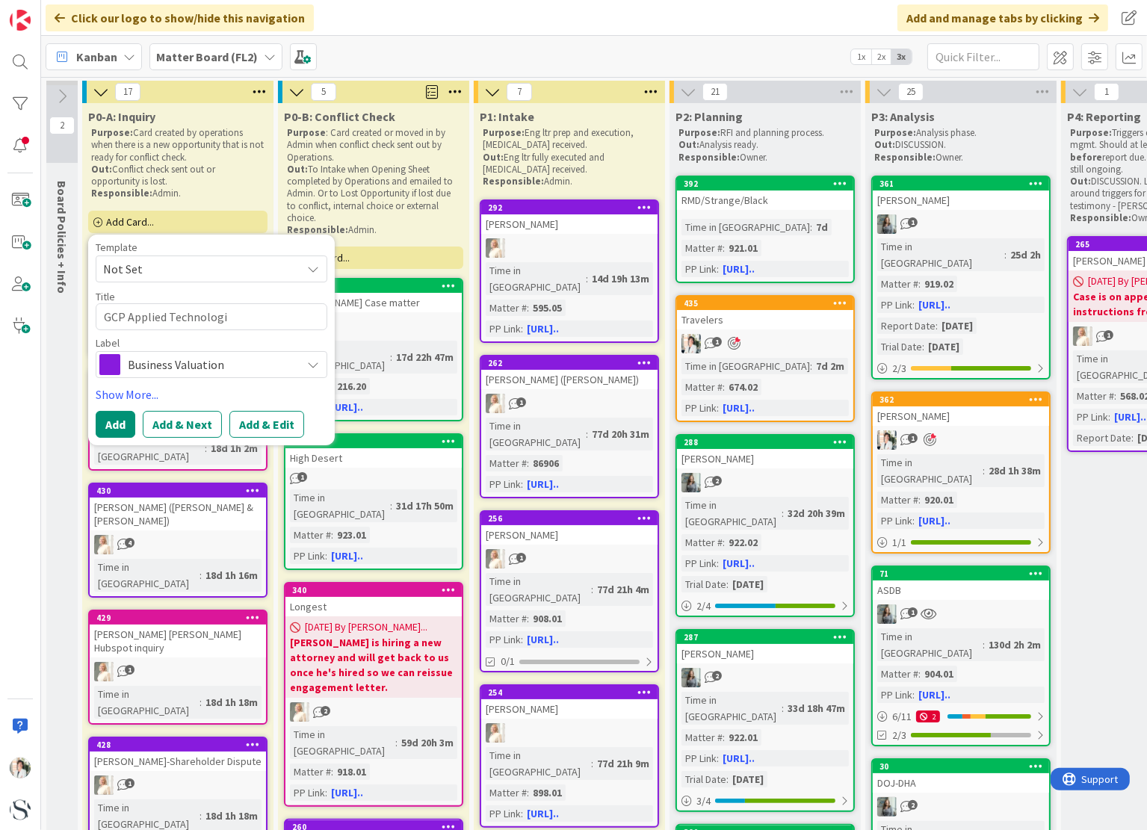
type textarea "GCP Applied Technologie"
type textarea "x"
type textarea "GCP Applied Technologies"
click at [277, 369] on span "Business Valuation" at bounding box center [211, 364] width 166 height 21
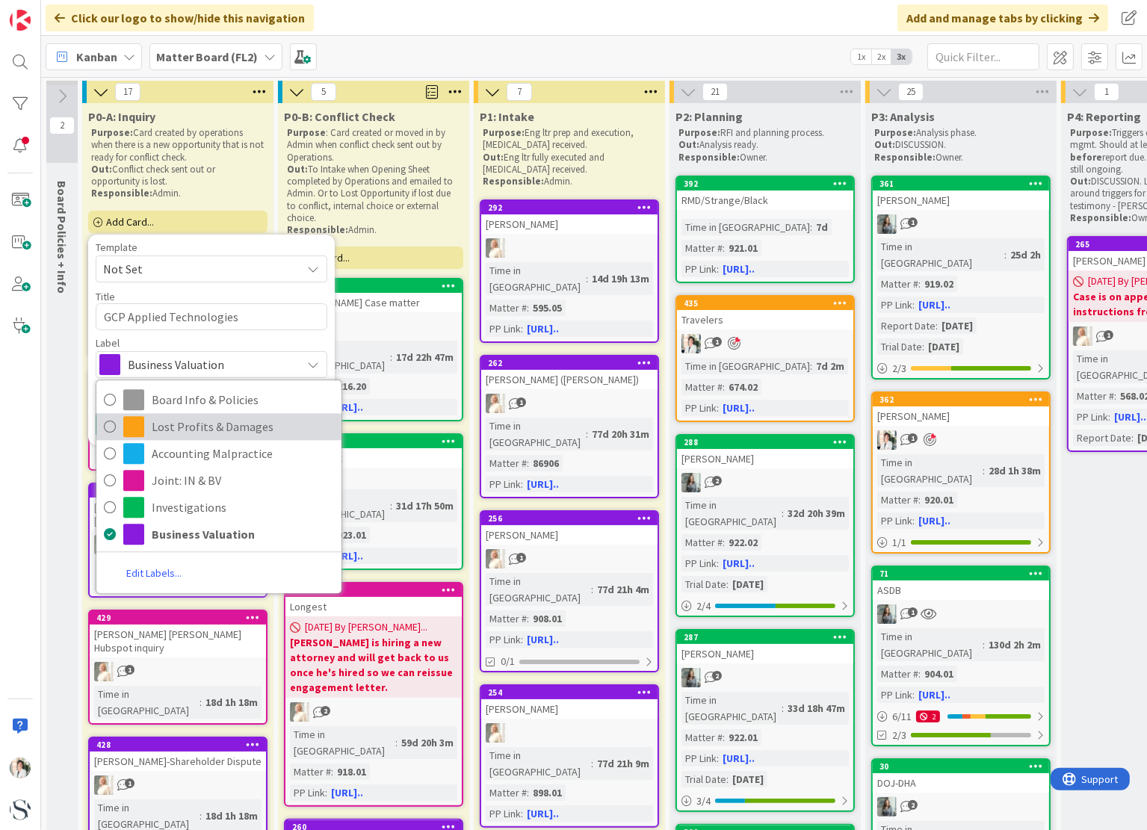
click at [166, 426] on span "Lost Profits & Damages" at bounding box center [243, 427] width 182 height 22
type textarea "x"
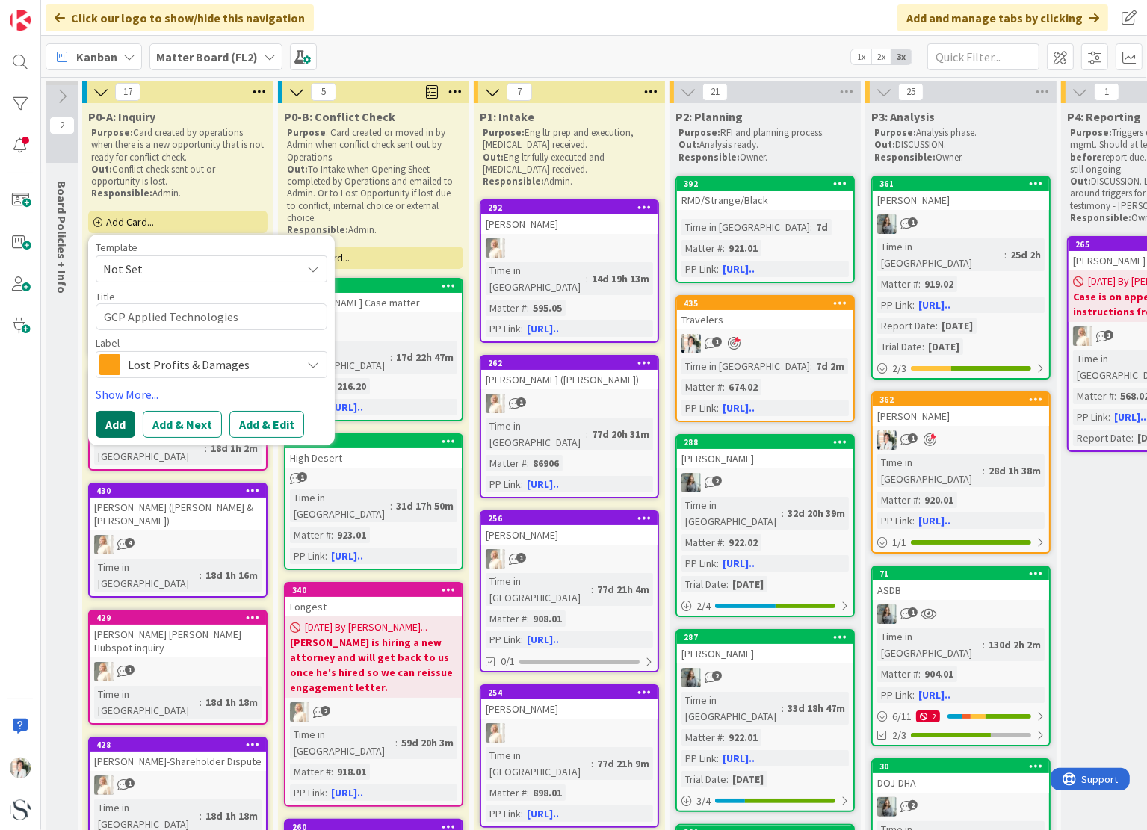
click at [118, 426] on button "Add" at bounding box center [116, 424] width 40 height 27
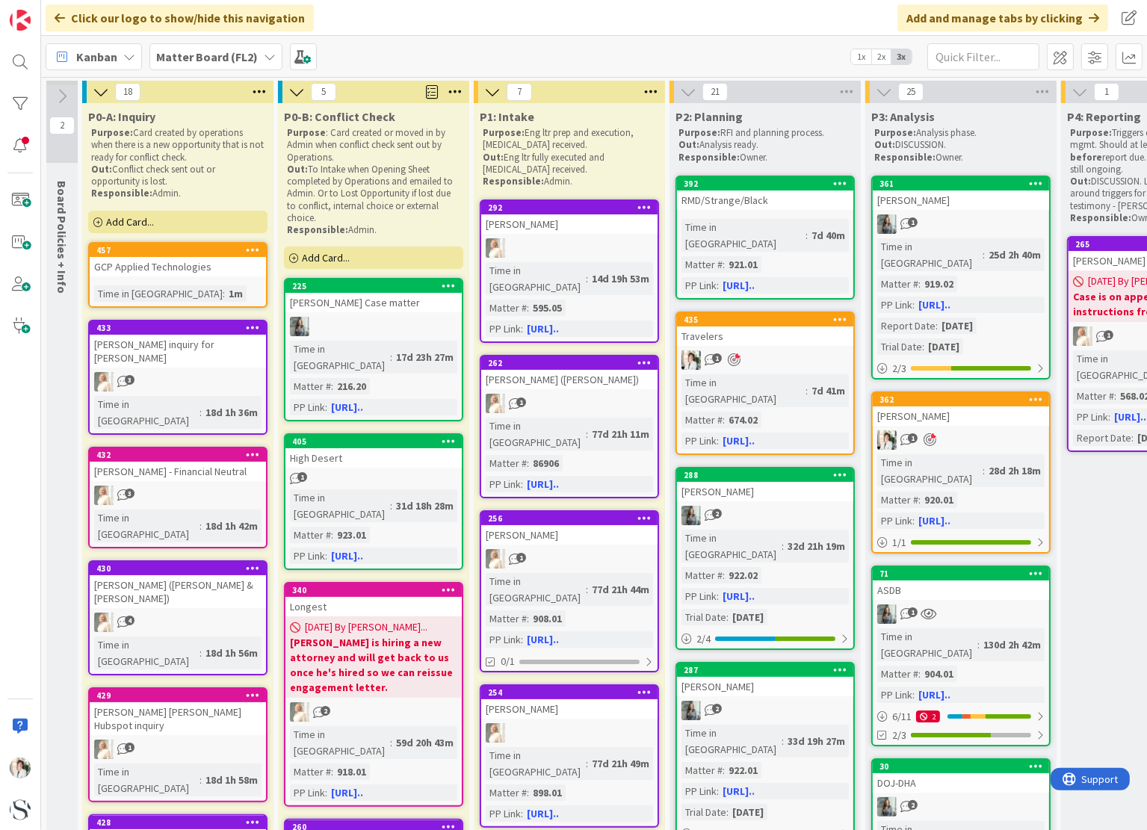
click at [225, 286] on div "1m" at bounding box center [236, 294] width 22 height 16
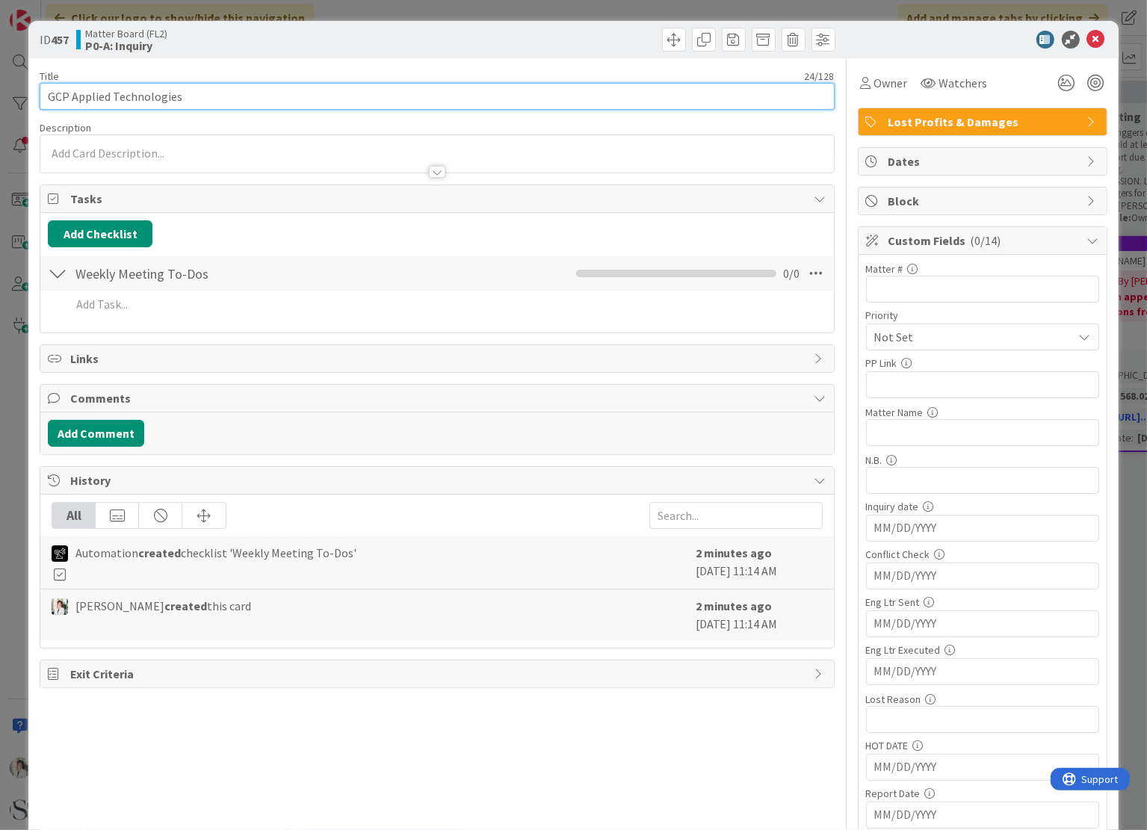
click at [201, 97] on input "GCP Applied Technologies" at bounding box center [437, 96] width 795 height 27
click at [188, 98] on input "GCP Applied Technologies - [PERSON_NAME]" at bounding box center [437, 96] width 795 height 27
click at [295, 99] on input "GCP Applied Technologies - ([PERSON_NAME]" at bounding box center [437, 96] width 795 height 27
type input "GCP Applied Technologies - ([PERSON_NAME])"
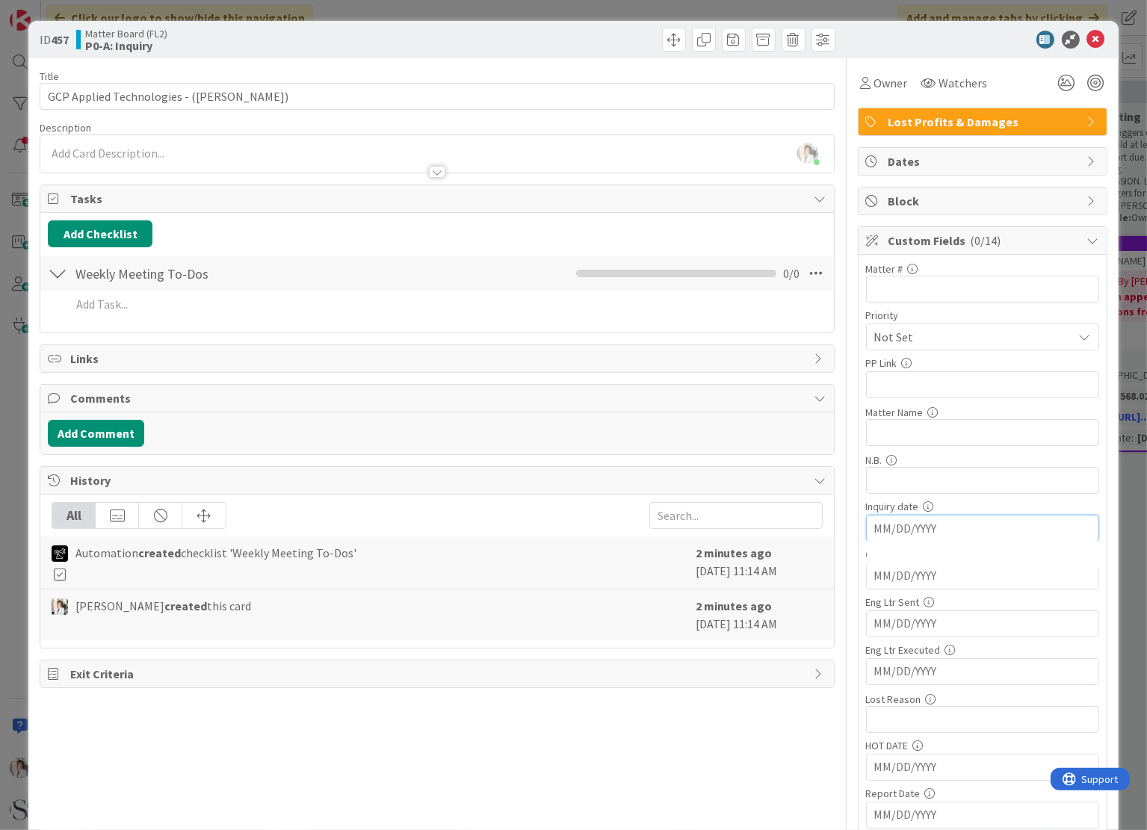
click at [907, 528] on input "MM/DD/YYYY" at bounding box center [983, 528] width 217 height 25
click at [942, 726] on td "26" at bounding box center [956, 734] width 29 height 28
type input "[DATE]"
click at [875, 80] on span "Owner" at bounding box center [892, 83] width 34 height 18
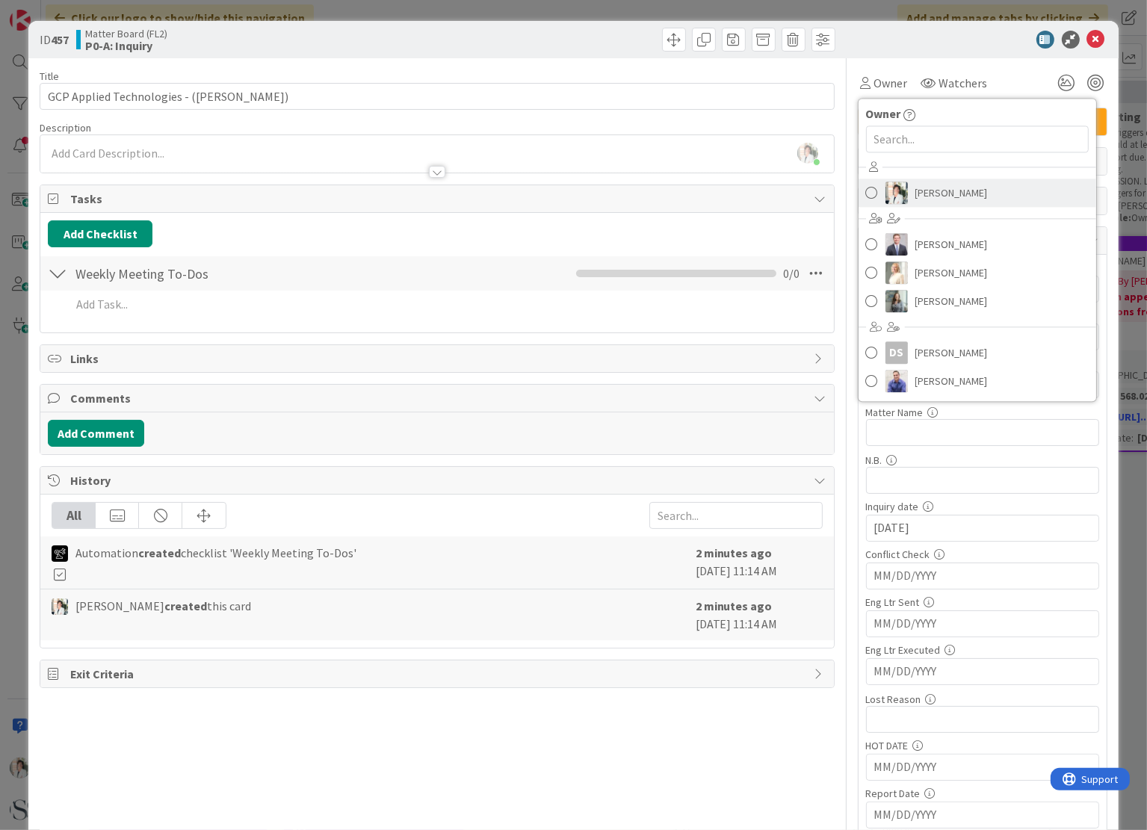
click at [920, 199] on span "[PERSON_NAME]" at bounding box center [952, 193] width 73 height 22
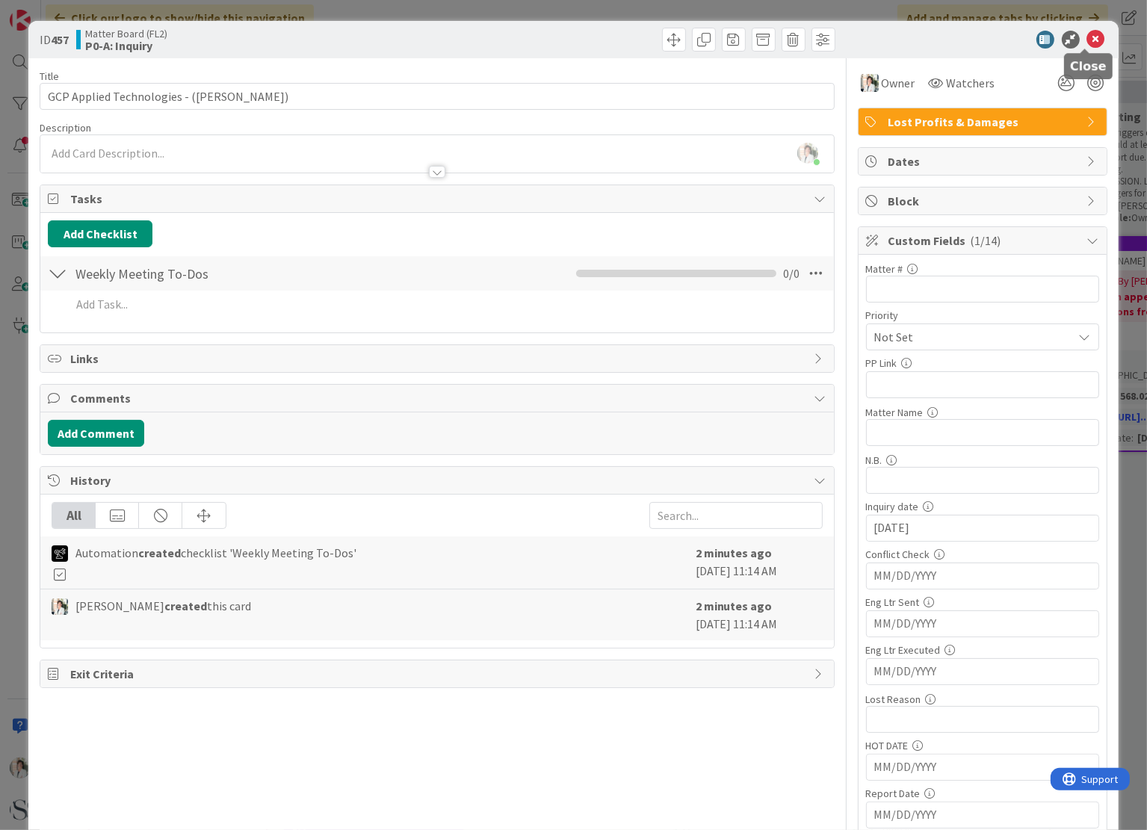
click at [1088, 38] on icon at bounding box center [1097, 40] width 18 height 18
